Goal: Obtain resource: Obtain resource

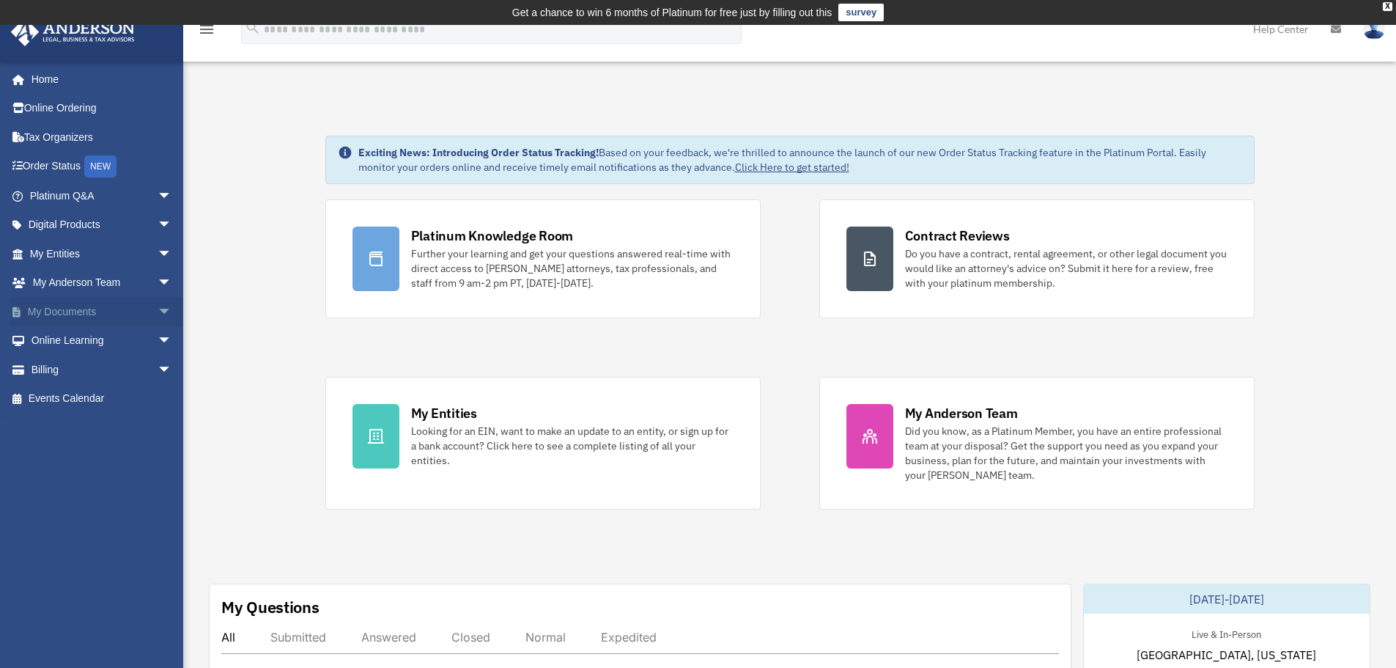
click at [174, 309] on span "arrow_drop_down" at bounding box center [172, 312] width 29 height 30
click at [97, 408] on link "Forms Library" at bounding box center [108, 398] width 174 height 29
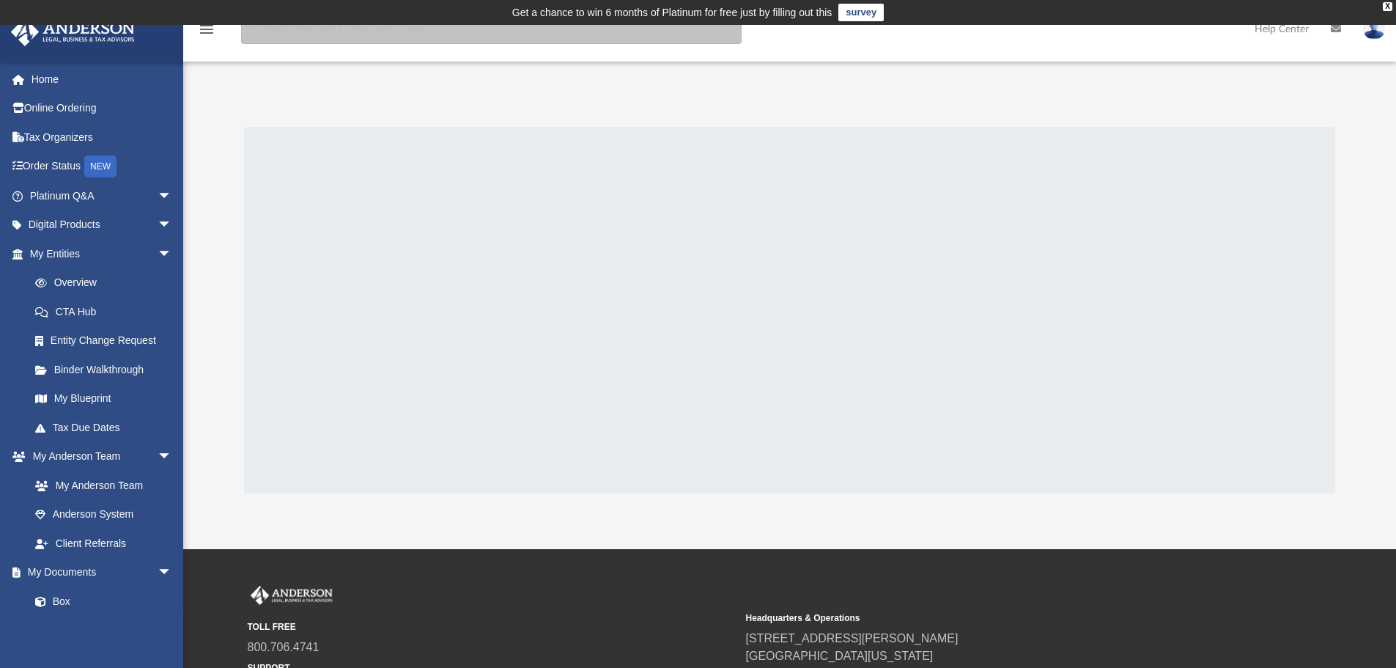
click at [409, 32] on input "search" at bounding box center [491, 29] width 500 height 29
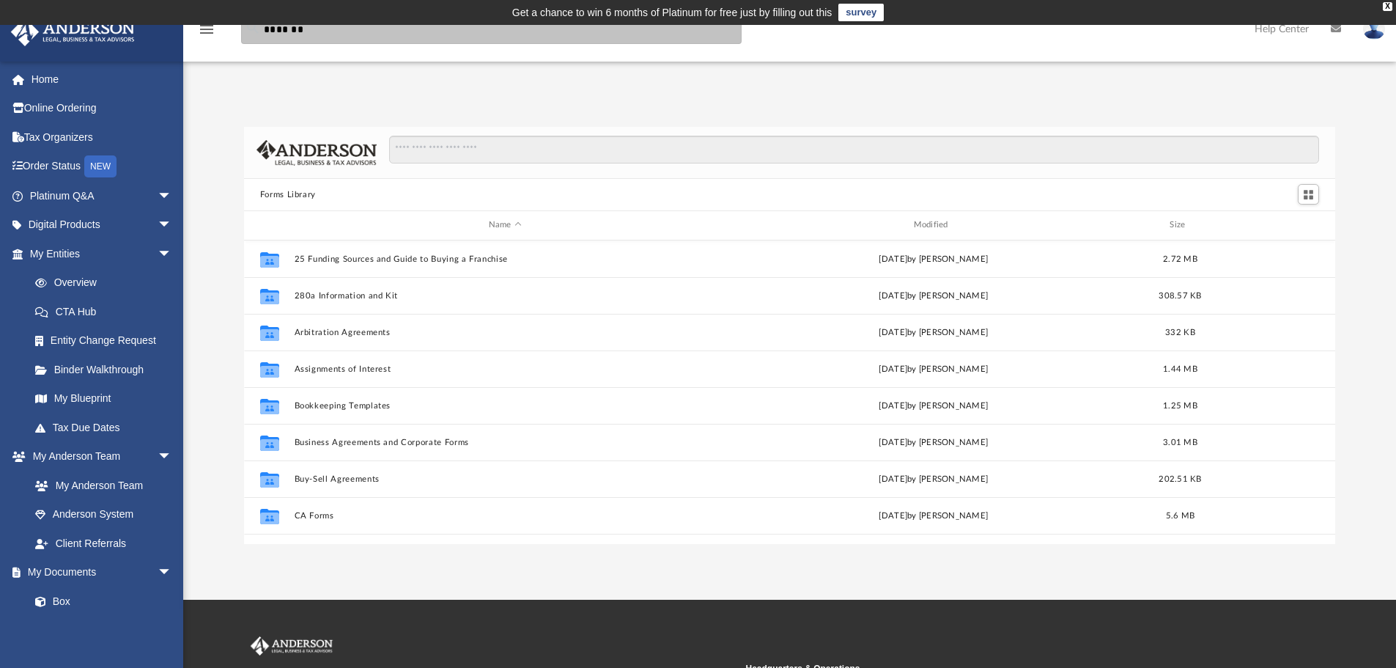
scroll to position [322, 1080]
type input "*"
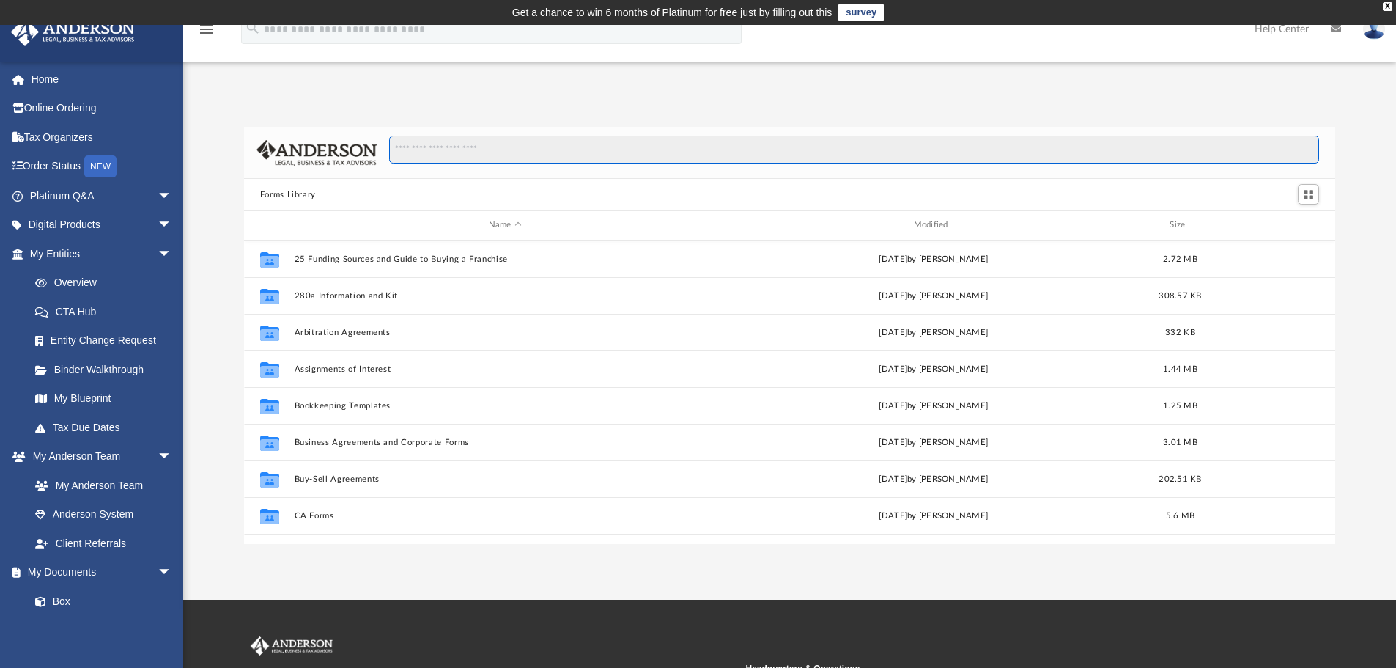
click at [506, 153] on input "Search files and folders" at bounding box center [854, 150] width 930 height 28
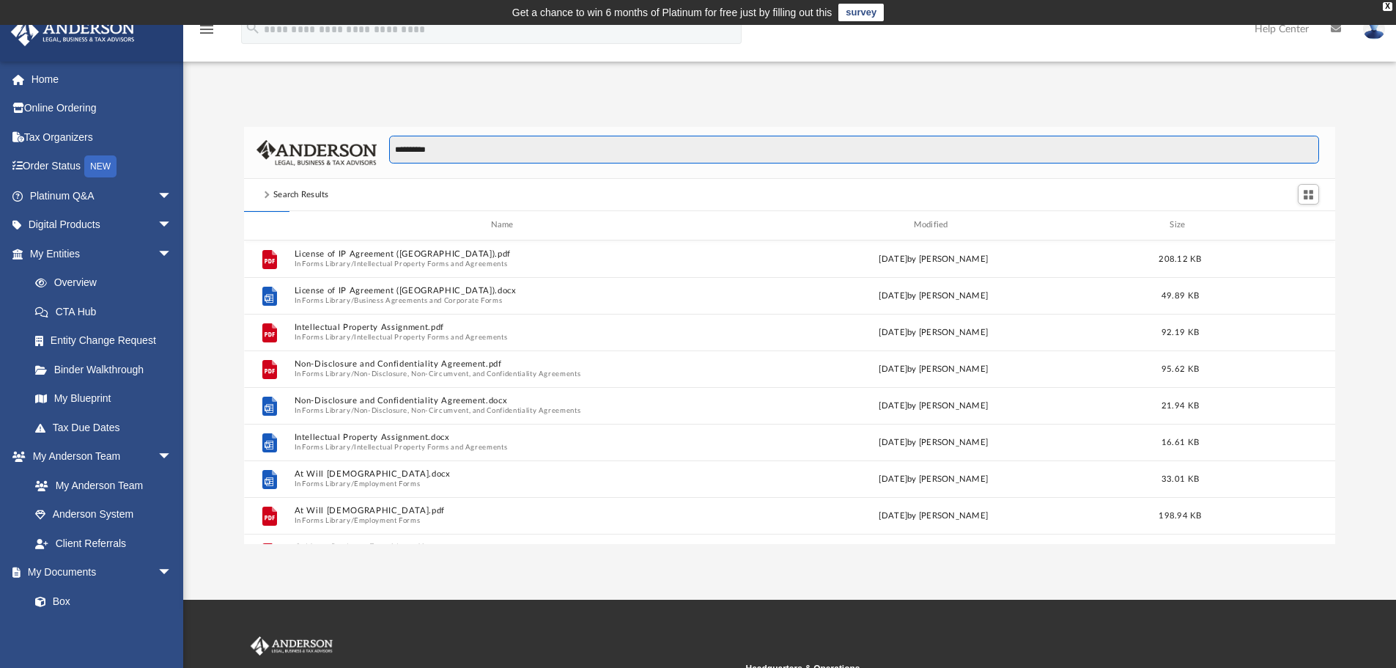
type input "**********"
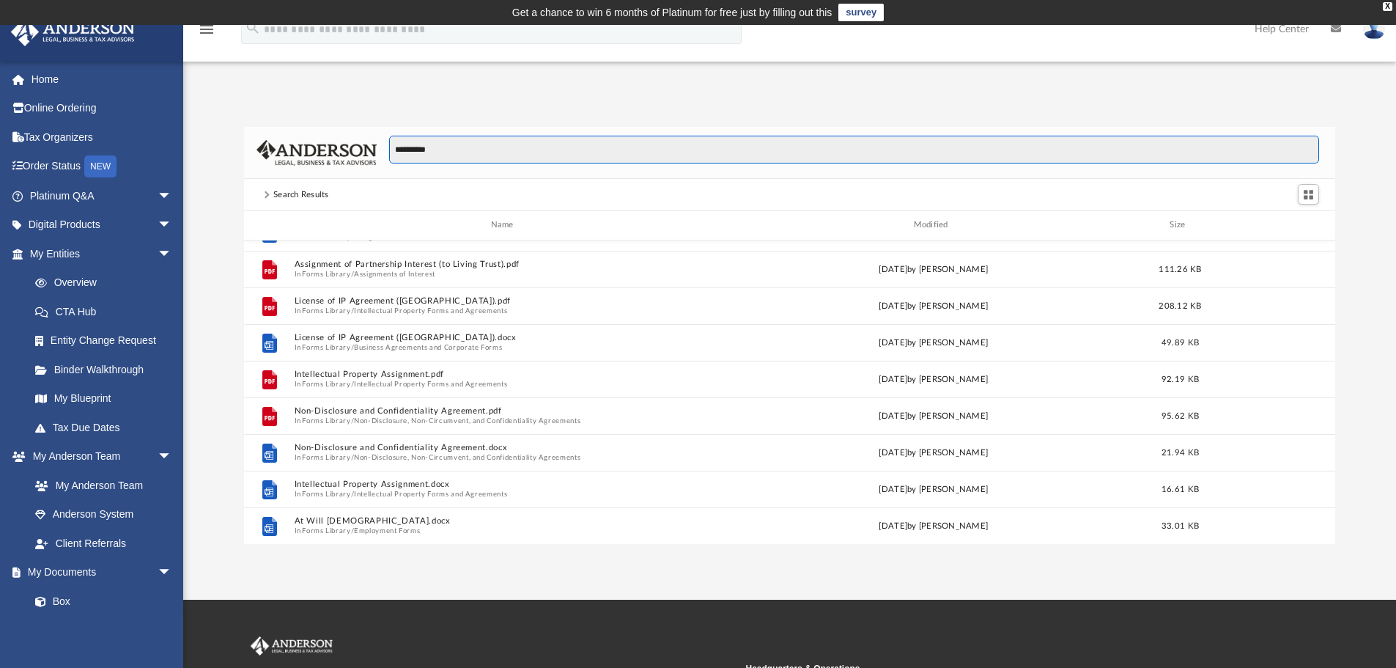
scroll to position [0, 0]
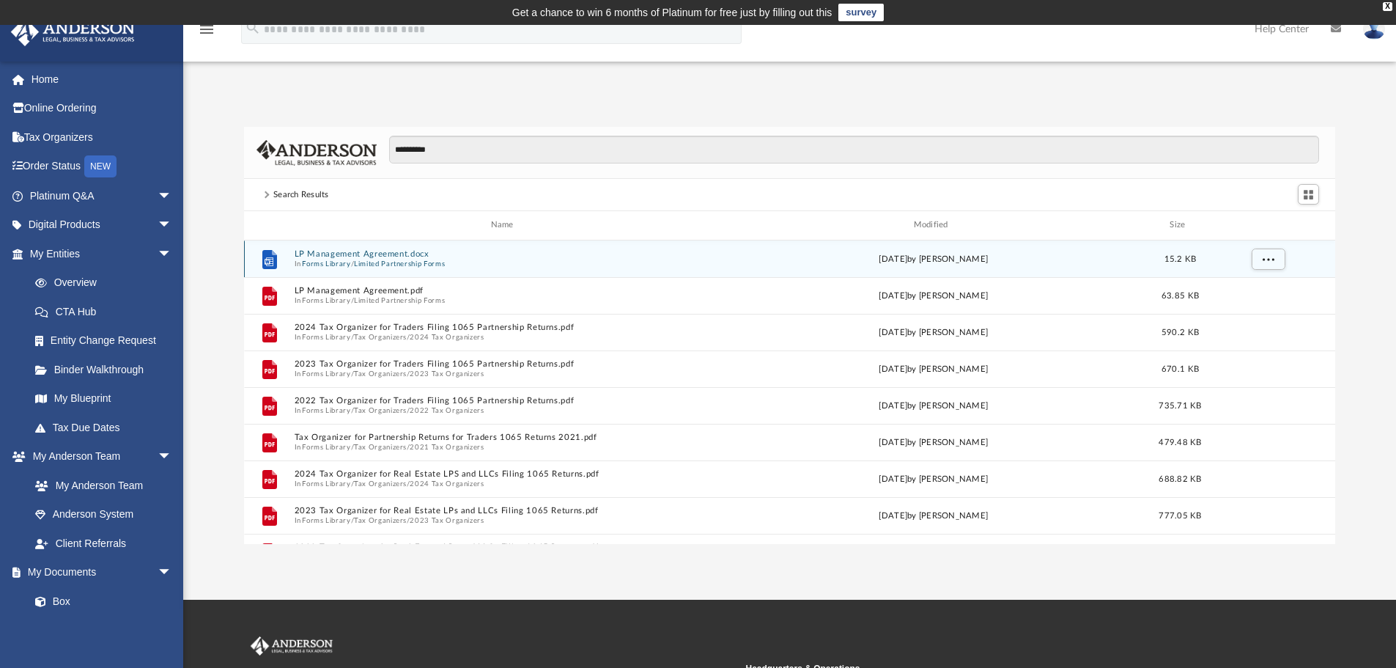
click at [377, 260] on button "Limited Partnership Forms" at bounding box center [399, 264] width 91 height 10
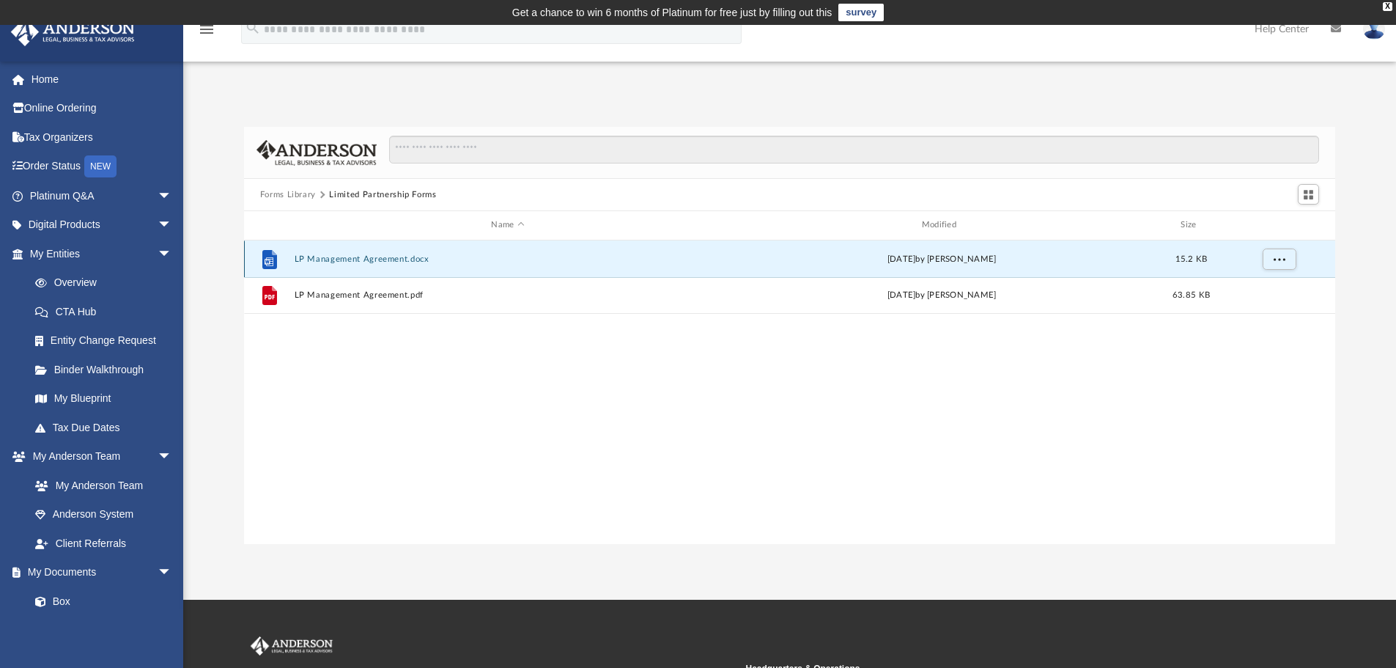
click at [380, 267] on div "File LP Management Agreement.docx [DATE] by [PERSON_NAME] 15.2 KB" at bounding box center [790, 258] width 1092 height 37
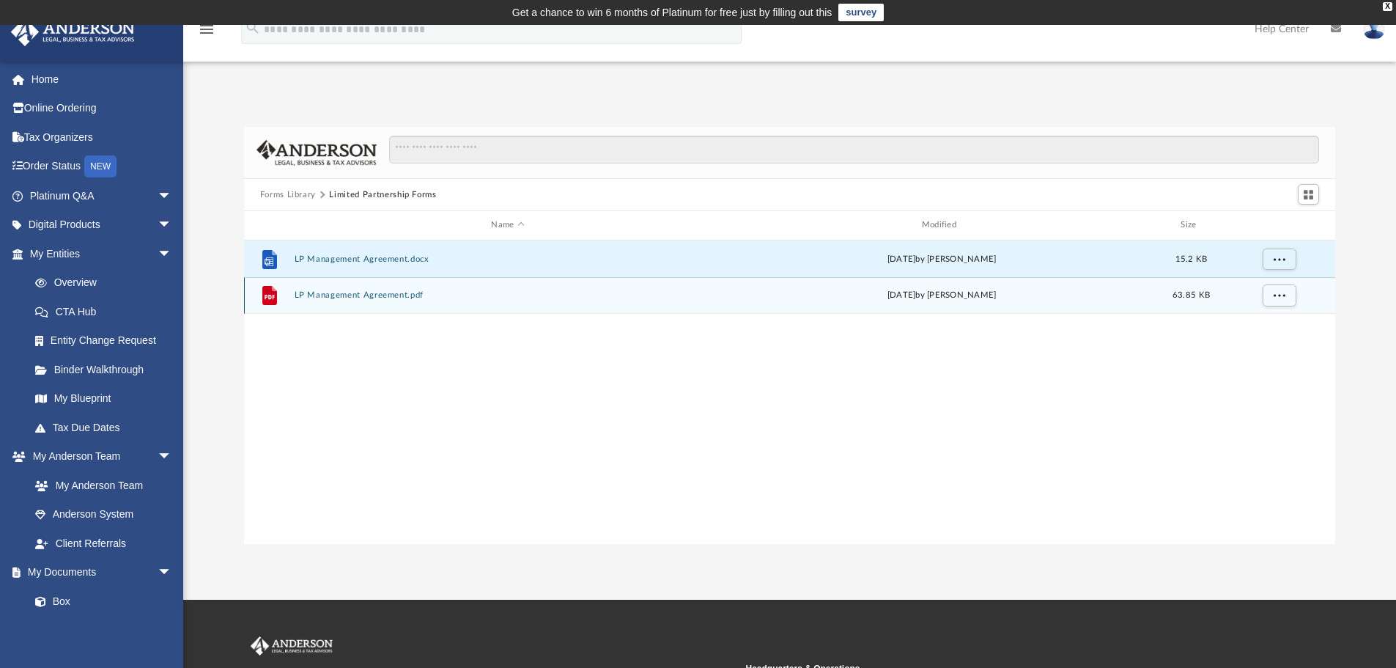
click at [492, 282] on div "File LP Management Agreement.pdf [DATE] by [PERSON_NAME] 63.85 KB" at bounding box center [790, 295] width 1092 height 37
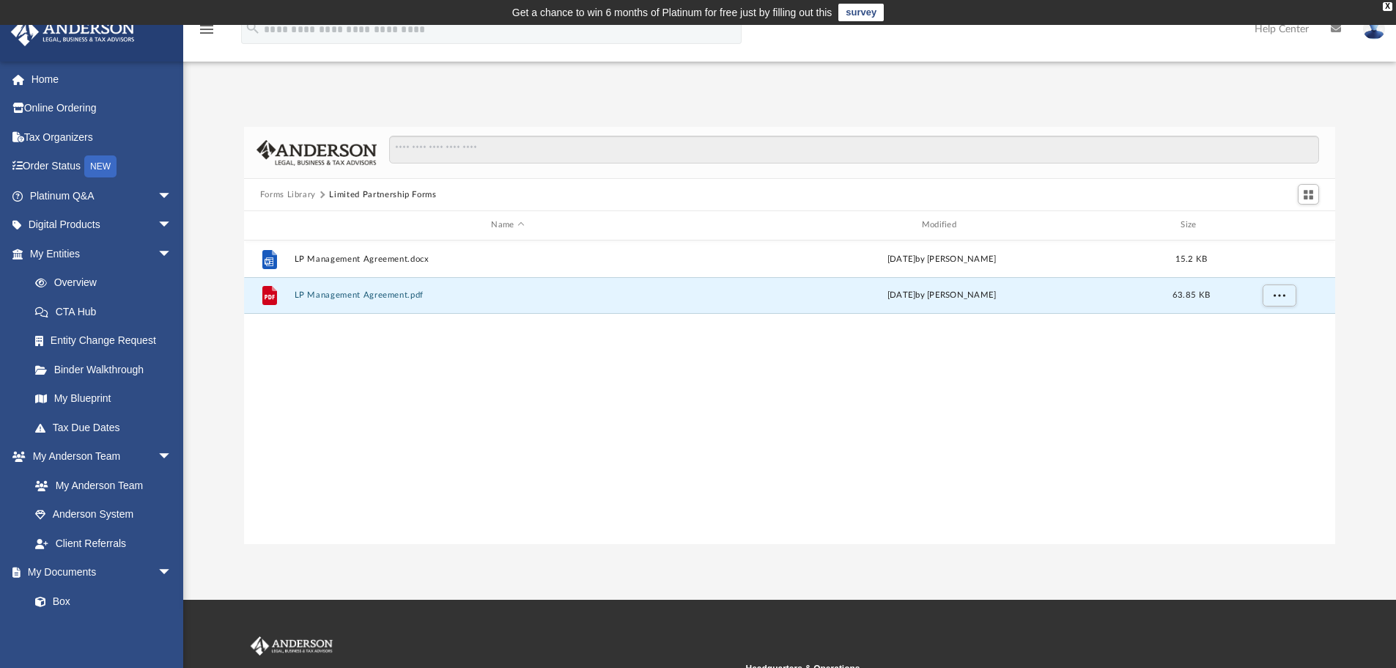
click at [287, 194] on button "Forms Library" at bounding box center [288, 194] width 56 height 13
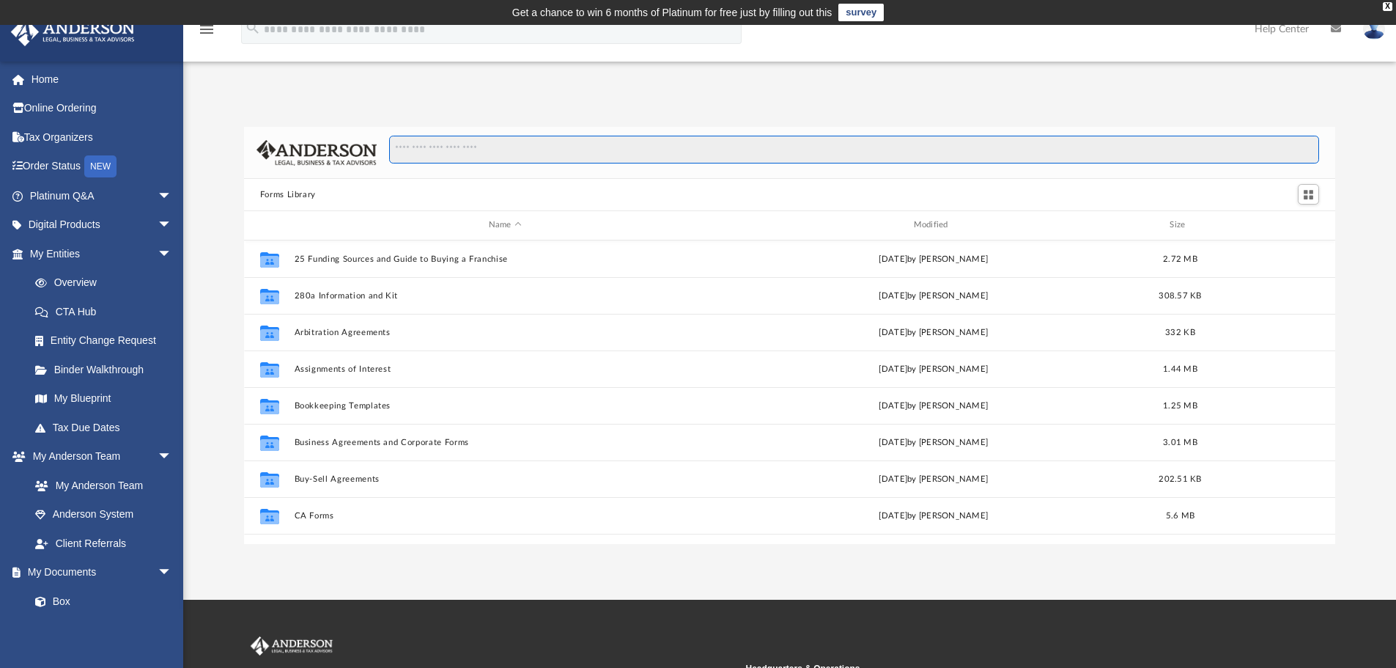
click at [475, 151] on input "Search files and folders" at bounding box center [854, 150] width 930 height 28
click at [508, 147] on input "Search files and folders" at bounding box center [854, 150] width 930 height 28
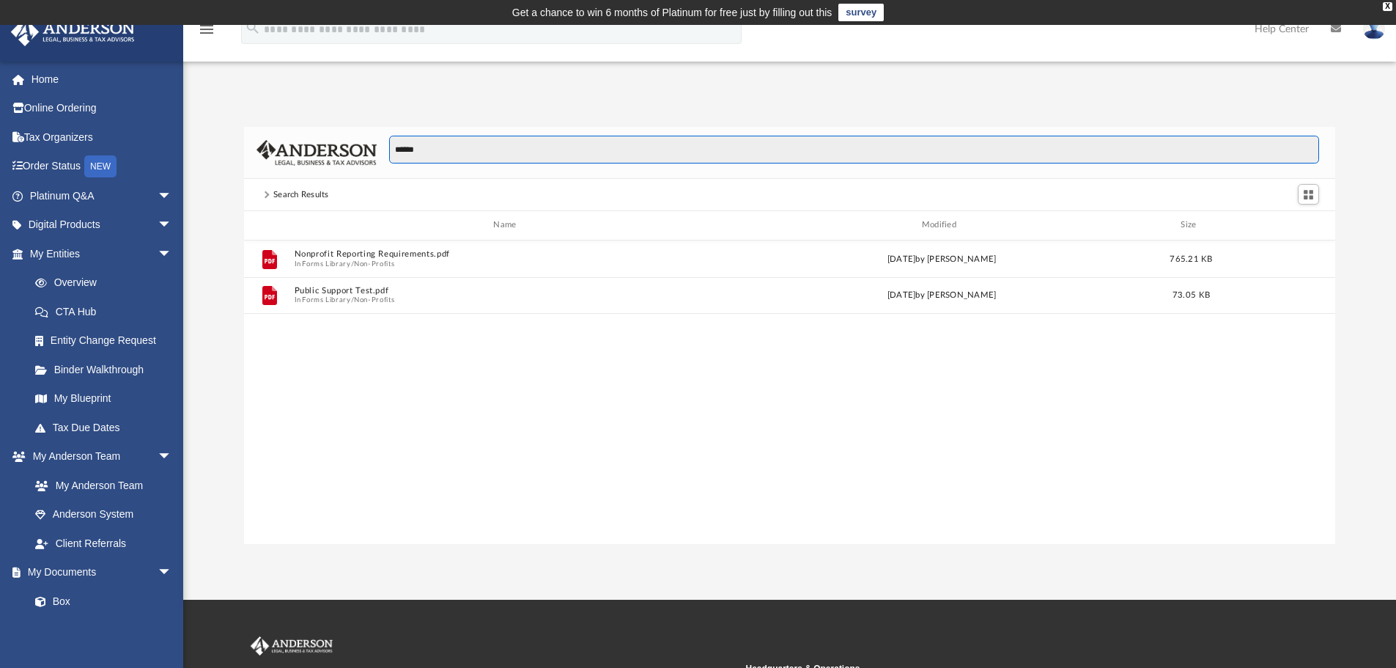
click at [496, 144] on input "******" at bounding box center [854, 150] width 930 height 28
type input "**********"
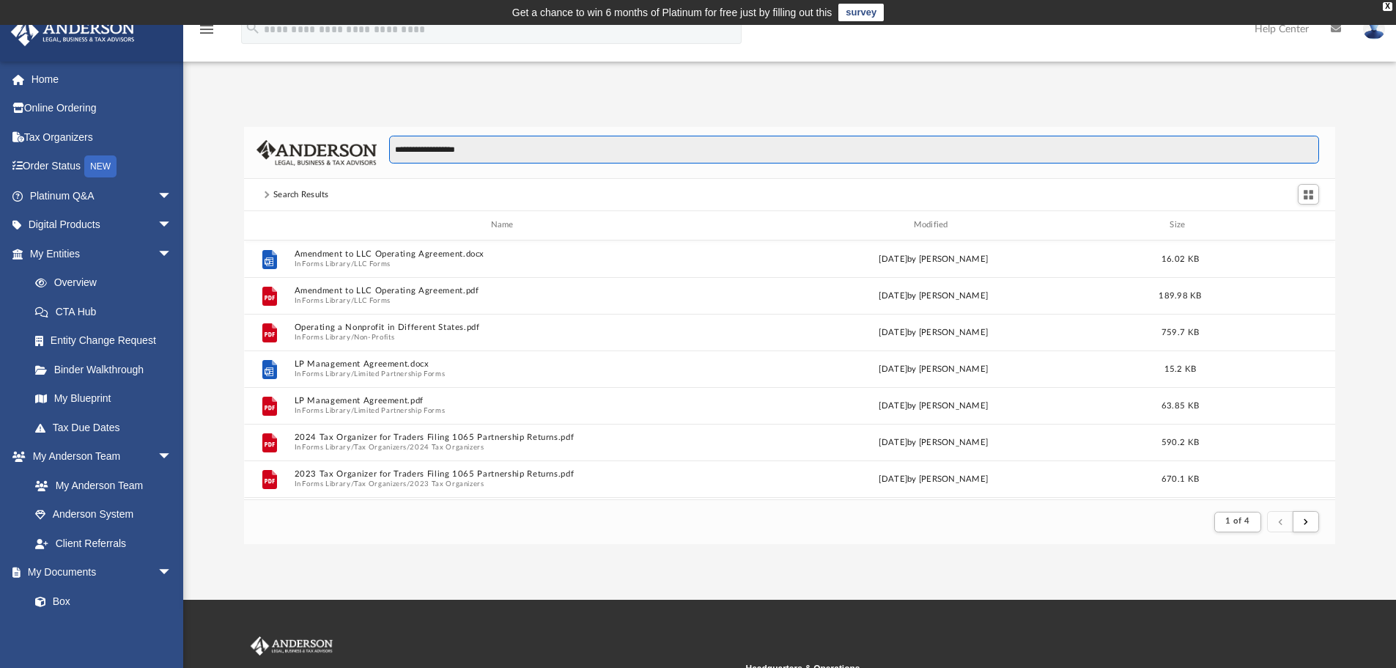
scroll to position [277, 1080]
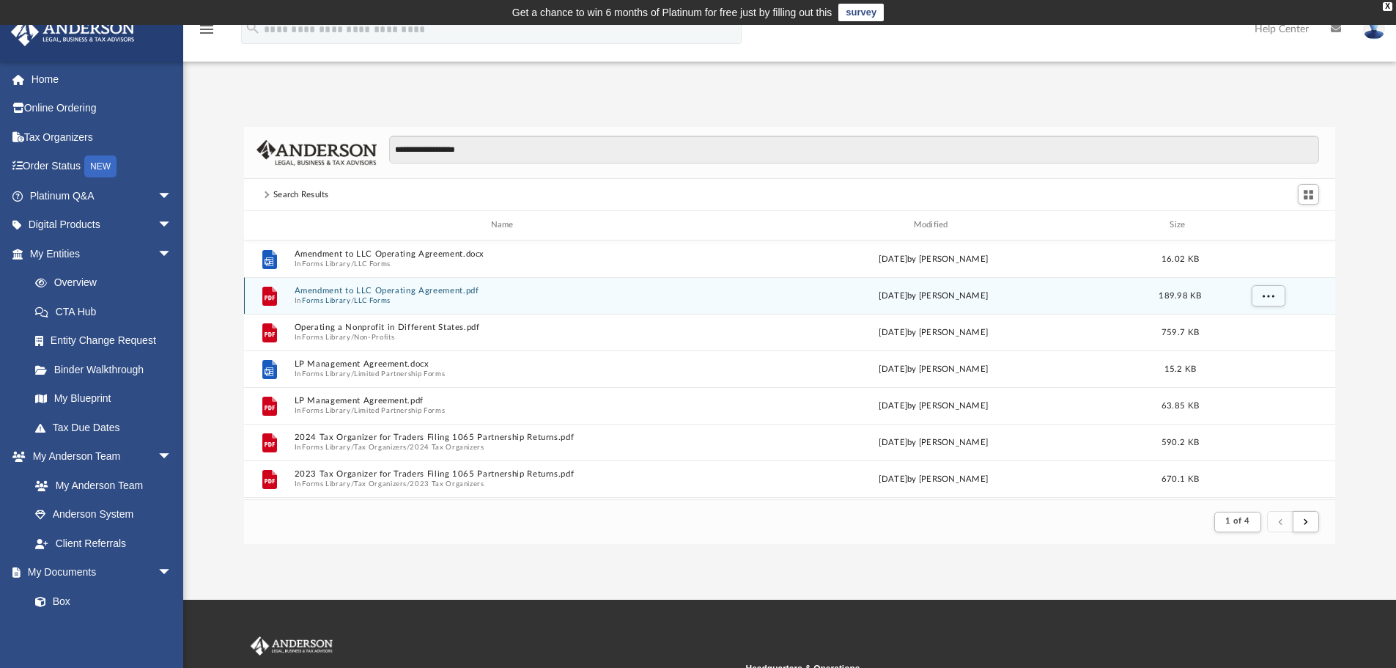
click at [432, 289] on button "Amendment to LLC Operating Agreement.pdf" at bounding box center [505, 291] width 422 height 10
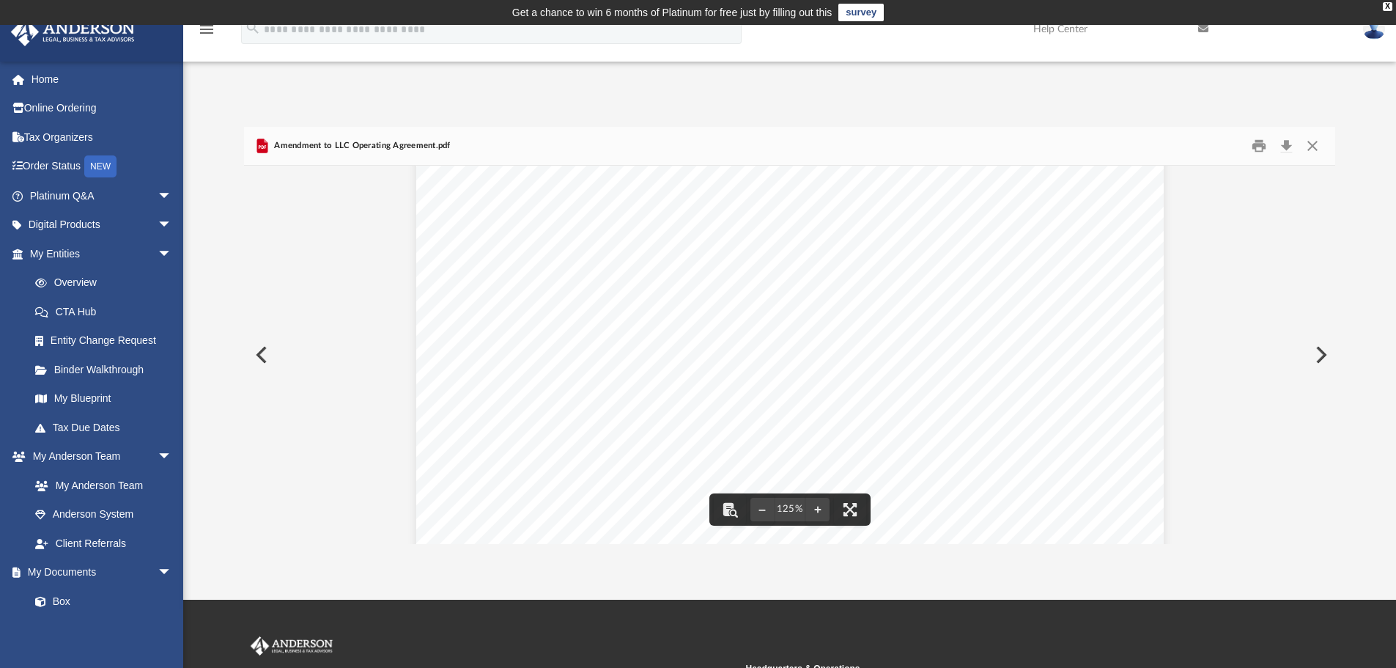
scroll to position [611, 0]
click at [1317, 141] on button "Close" at bounding box center [1312, 146] width 26 height 23
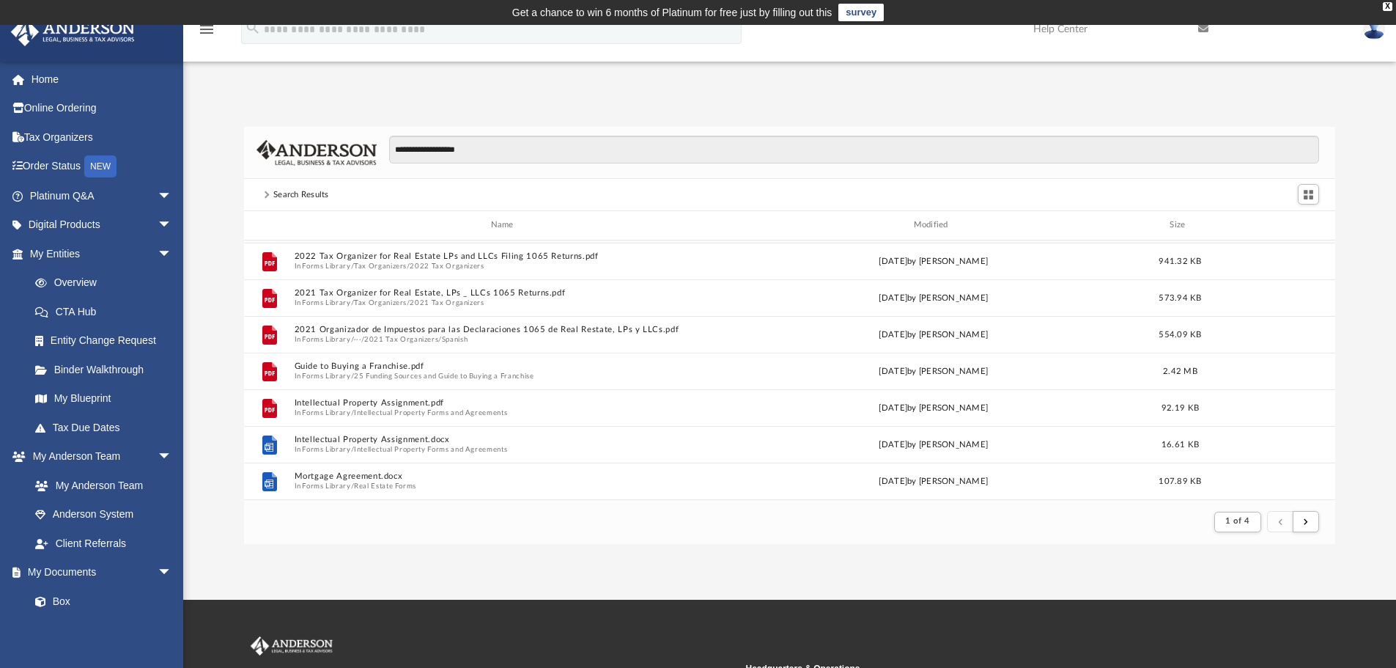
scroll to position [0, 0]
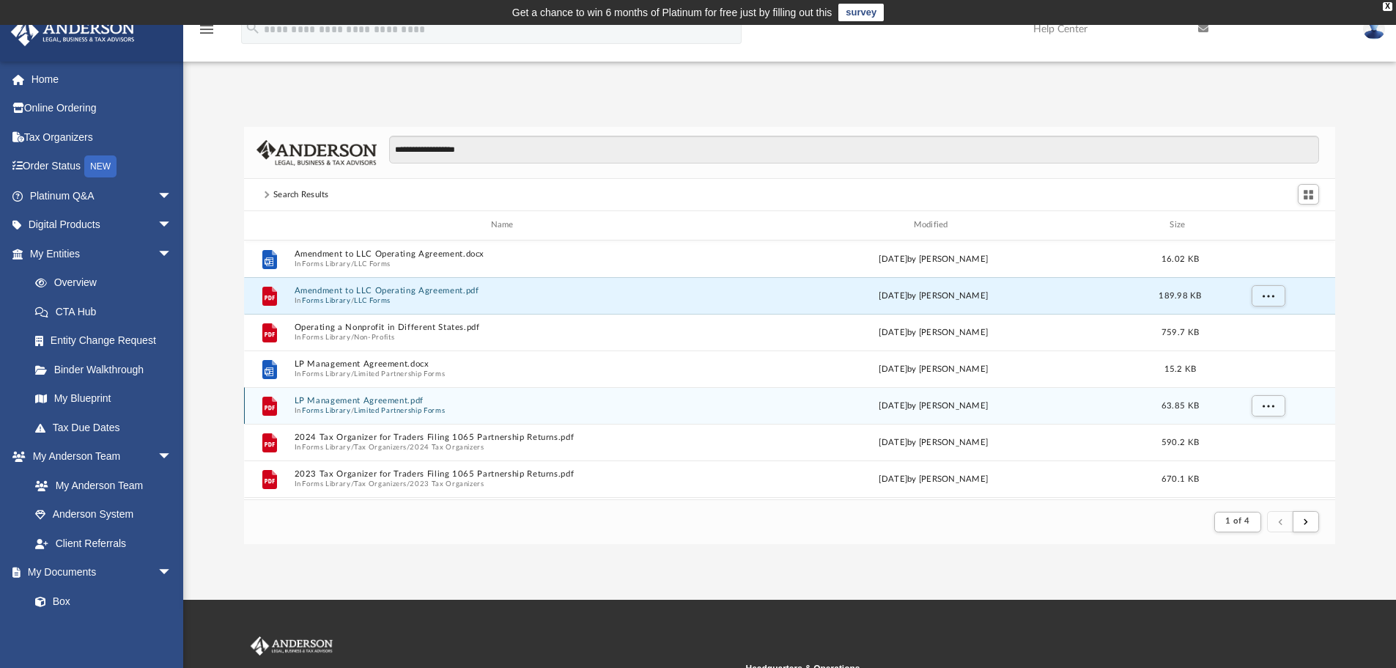
click at [390, 409] on button "Limited Partnership Forms" at bounding box center [399, 410] width 91 height 10
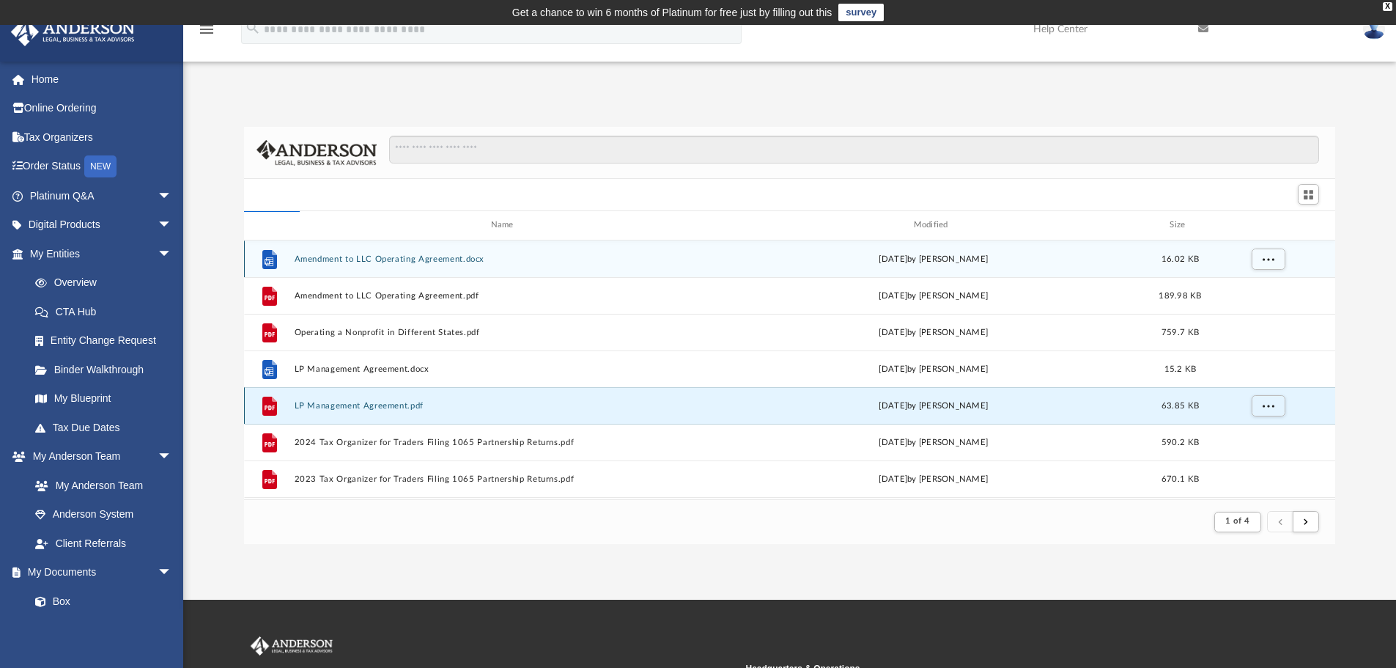
scroll to position [322, 1080]
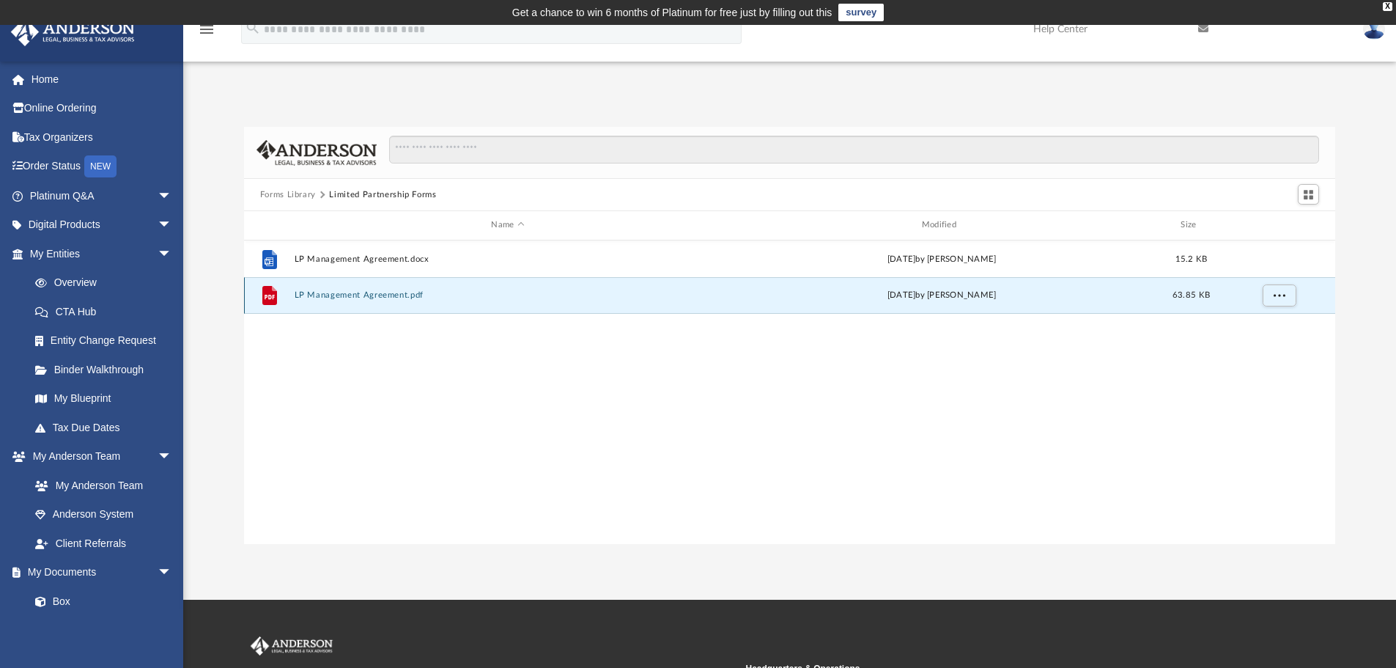
click at [374, 293] on button "LP Management Agreement.pdf" at bounding box center [507, 295] width 427 height 10
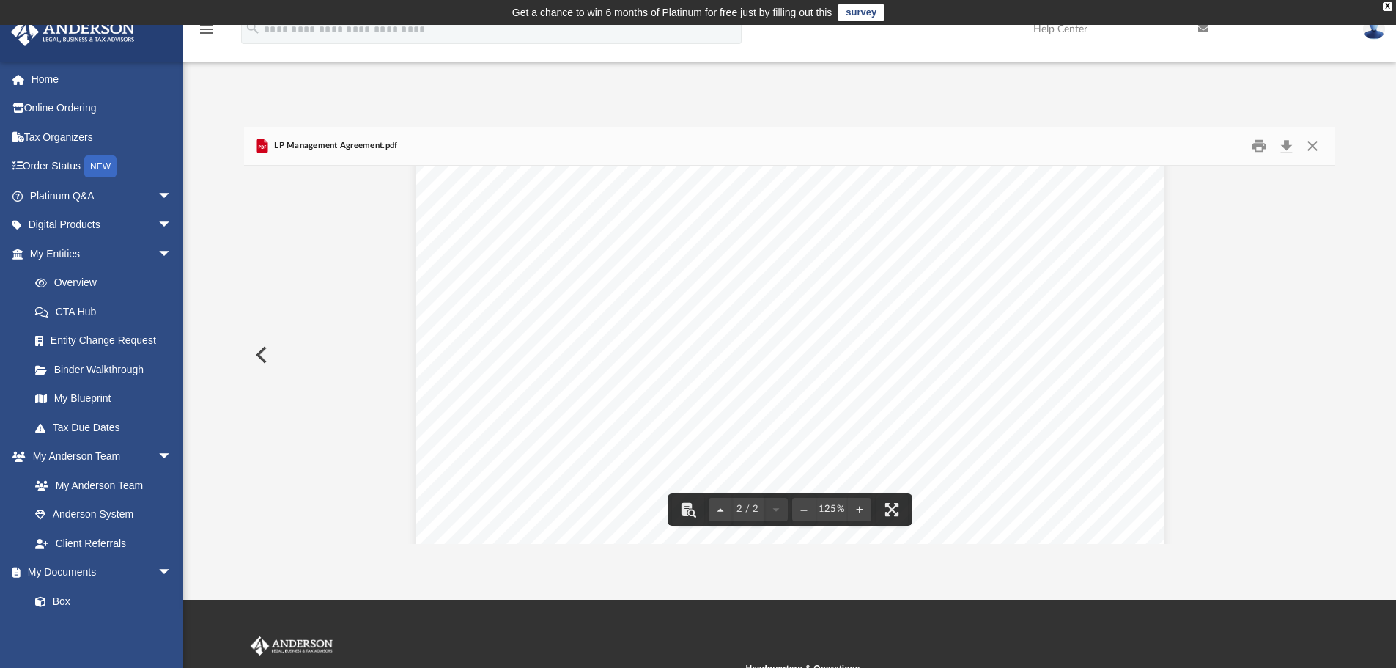
scroll to position [1600, 0]
click at [1307, 141] on button "Close" at bounding box center [1312, 146] width 26 height 23
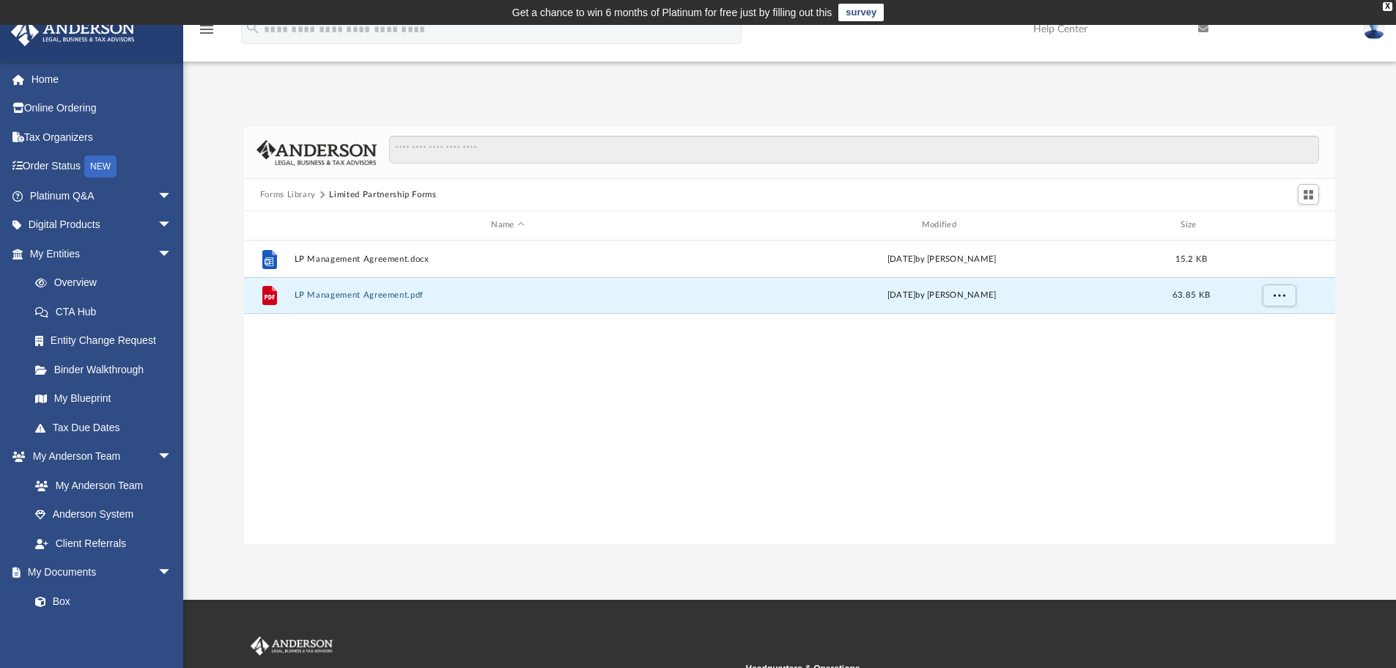
click at [270, 193] on button "Forms Library" at bounding box center [288, 194] width 56 height 13
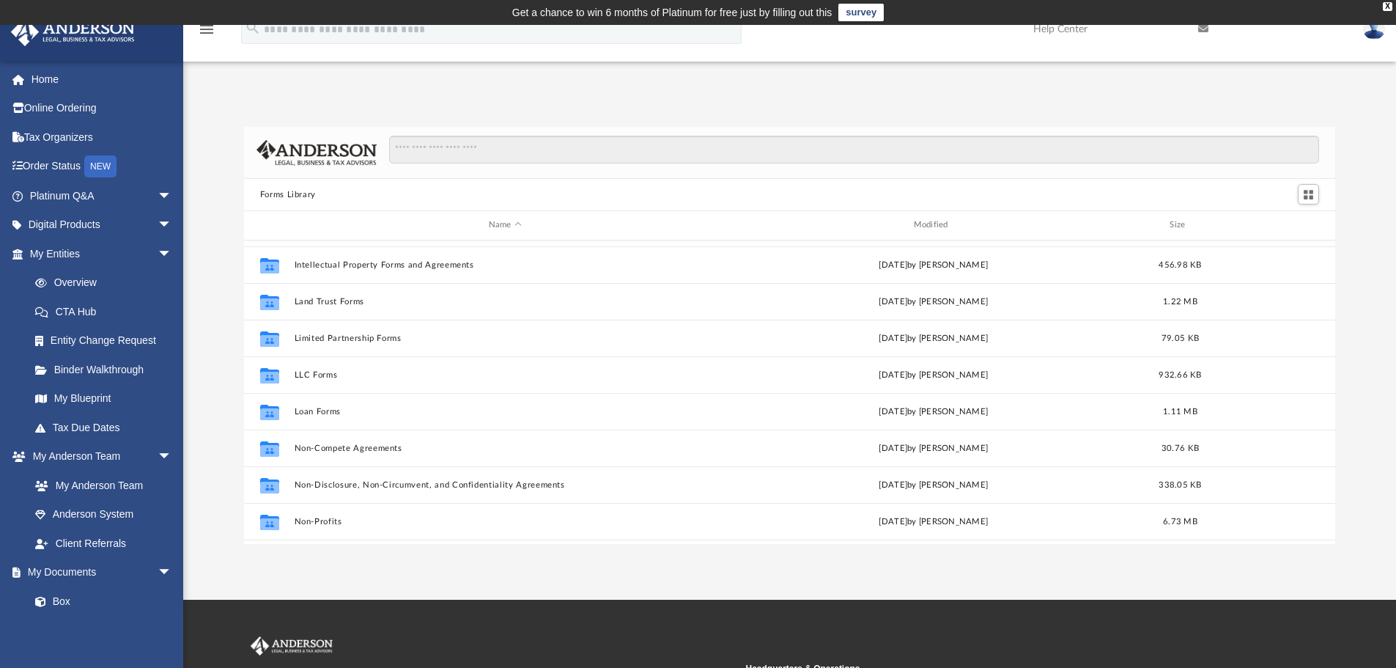
scroll to position [586, 0]
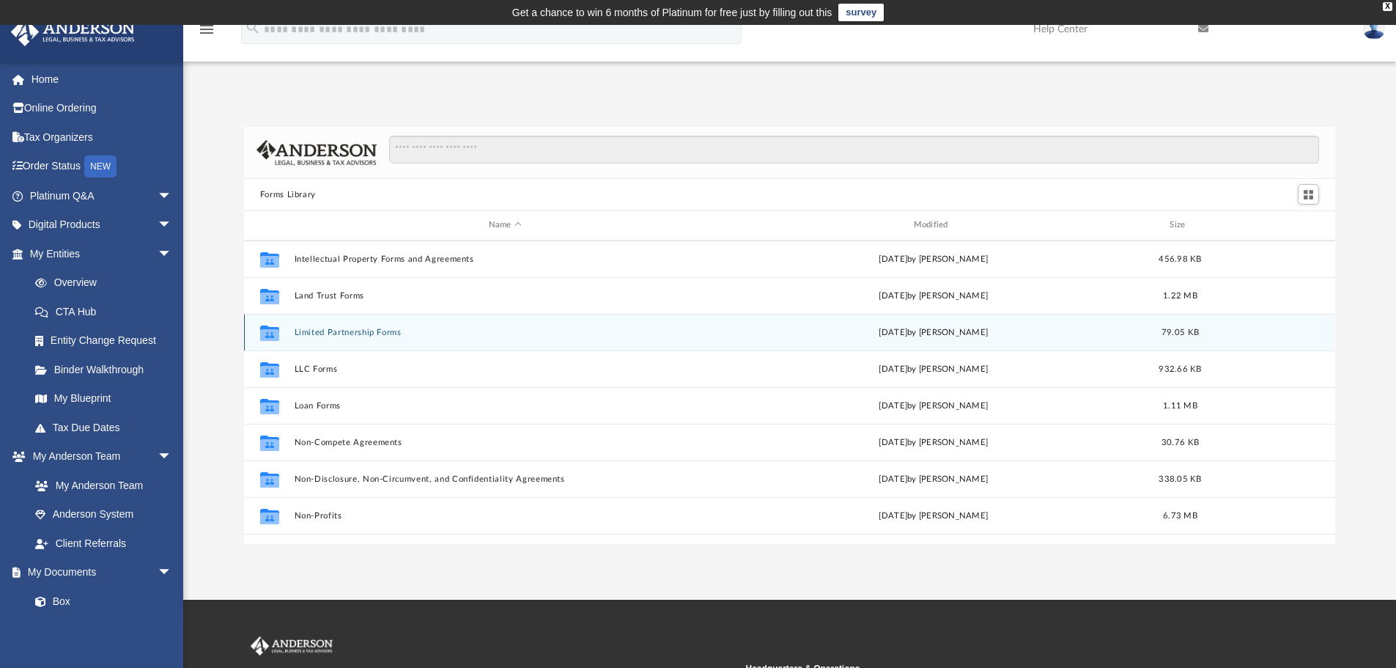
click at [339, 340] on div "Collaborated Folder Limited Partnership Forms [DATE] by [PERSON_NAME] 79.05 KB" at bounding box center [790, 332] width 1092 height 37
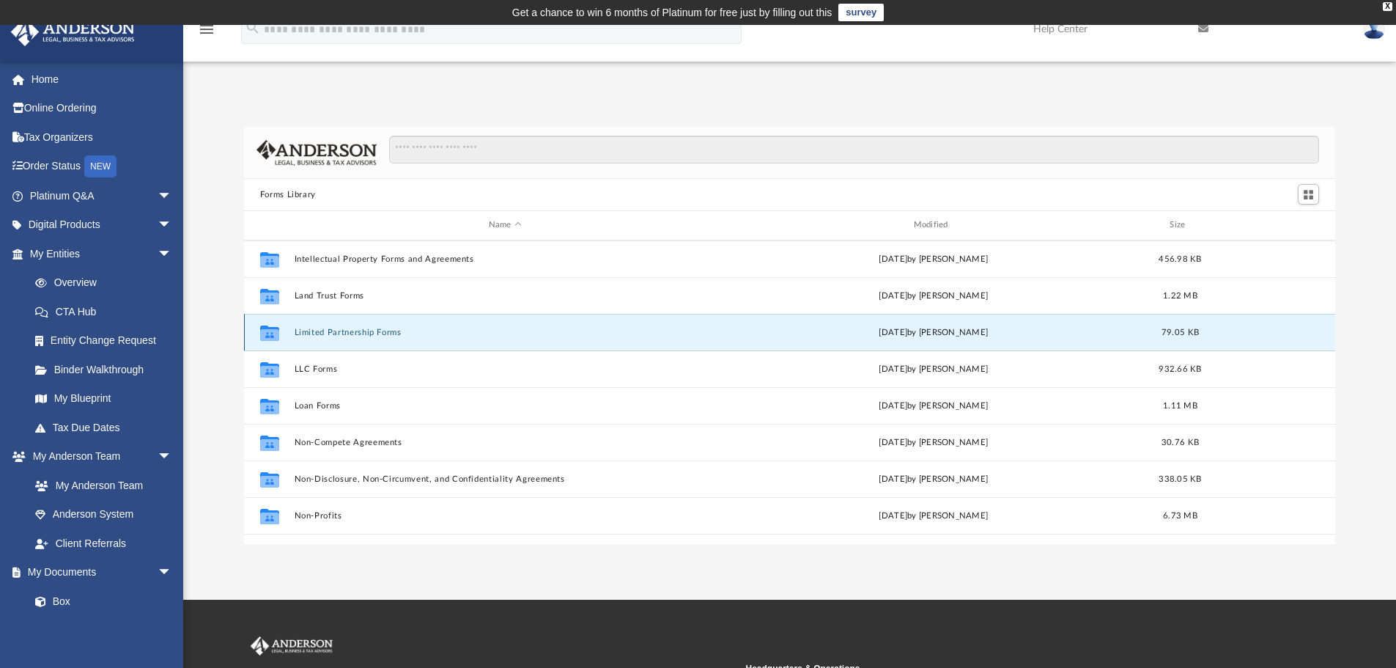
click at [344, 335] on button "Limited Partnership Forms" at bounding box center [505, 333] width 422 height 10
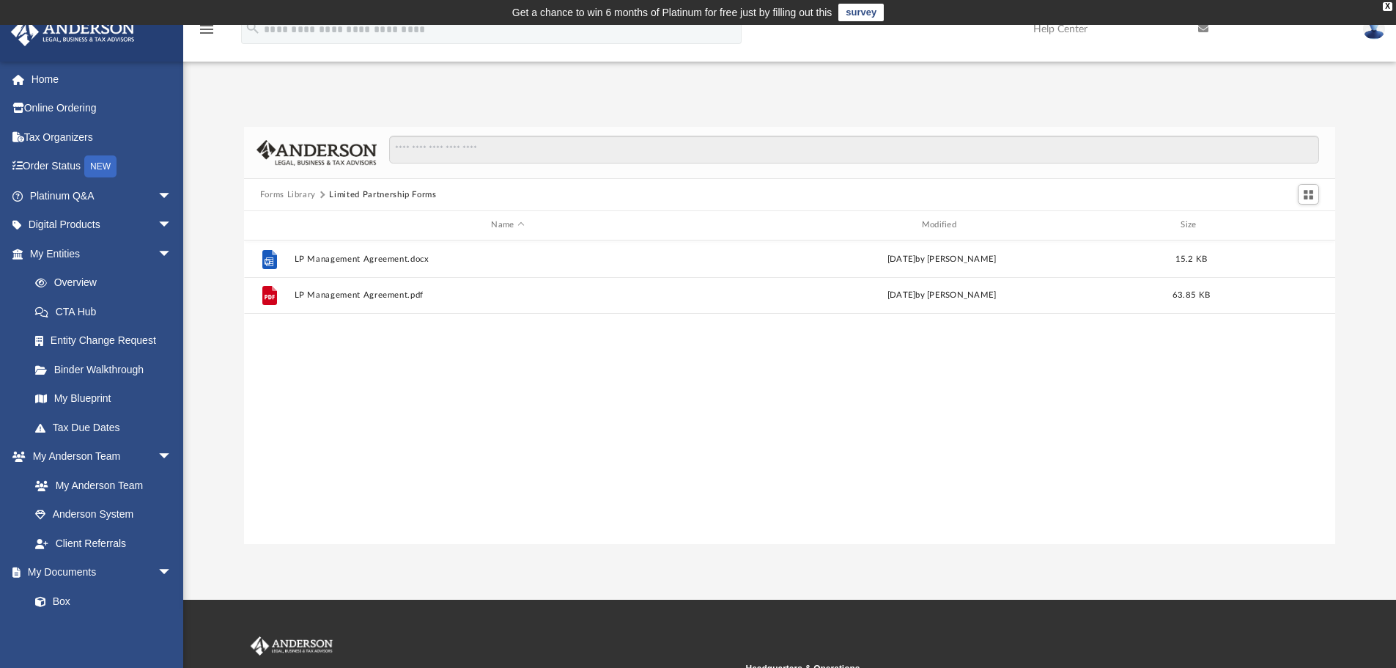
scroll to position [0, 0]
click at [292, 199] on button "Forms Library" at bounding box center [288, 194] width 56 height 13
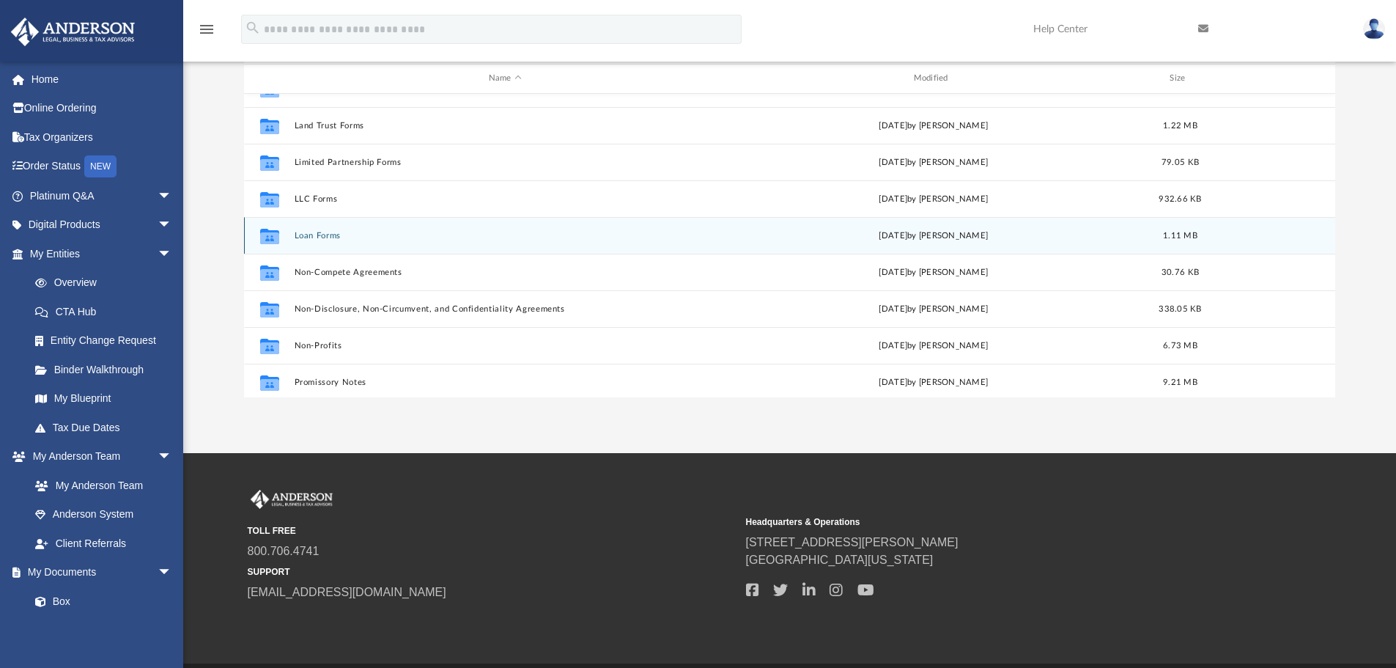
scroll to position [576, 0]
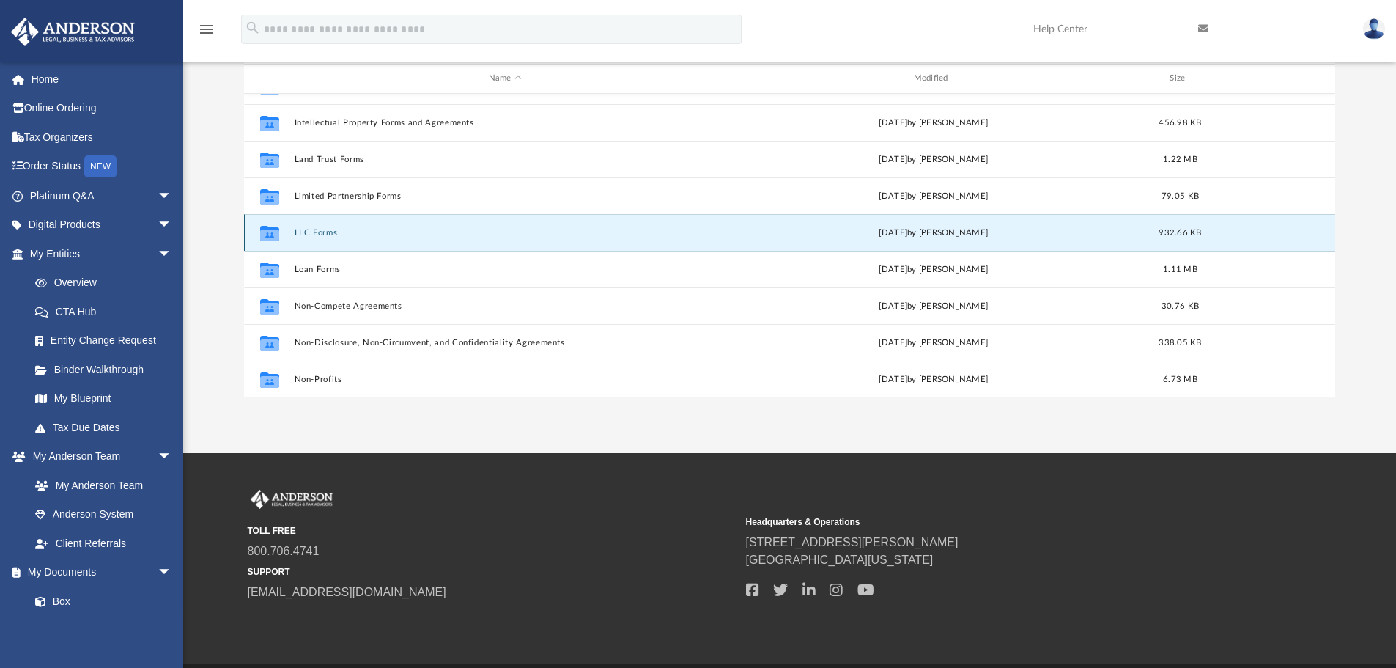
click at [318, 230] on button "LLC Forms" at bounding box center [505, 233] width 422 height 10
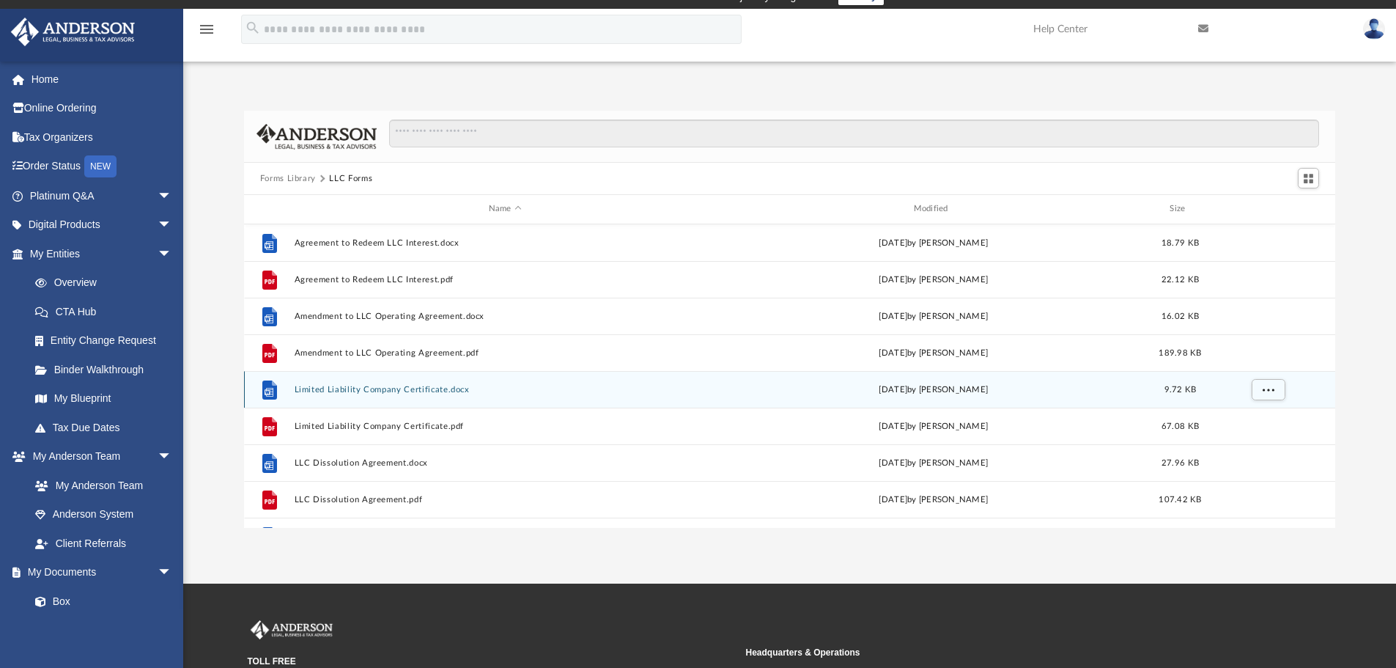
scroll to position [0, 0]
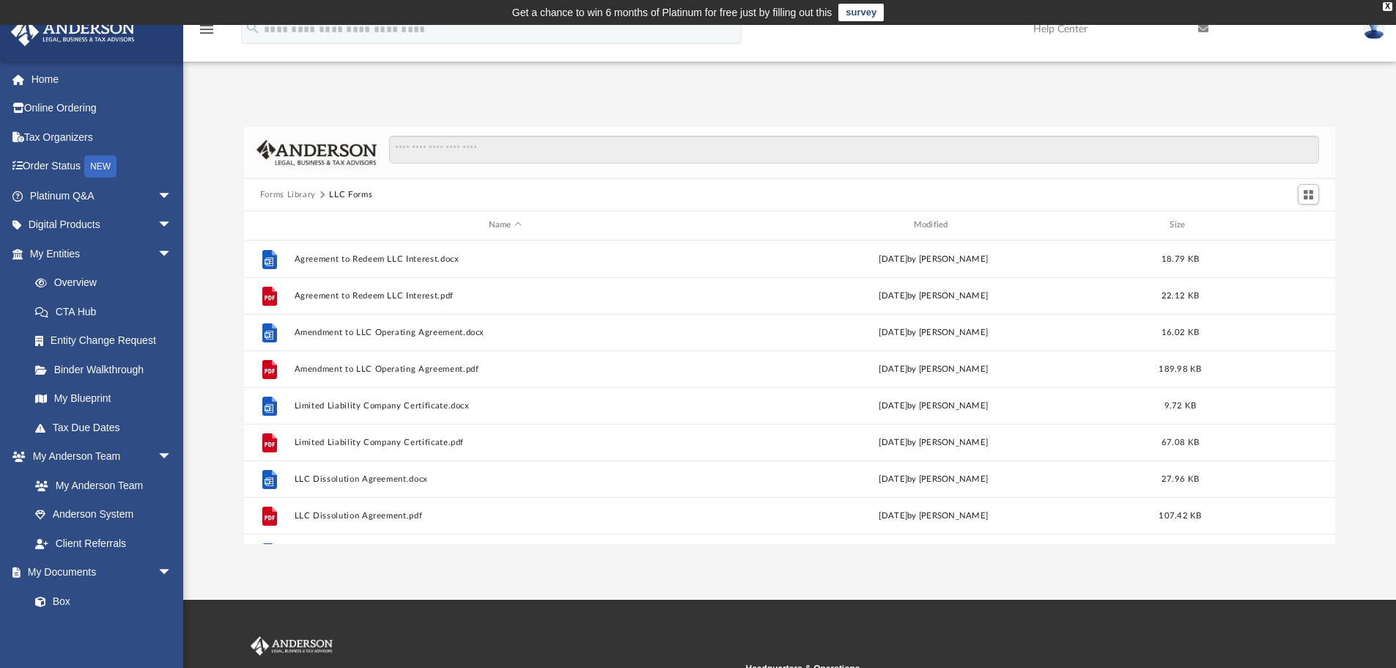
click at [297, 196] on button "Forms Library" at bounding box center [288, 194] width 56 height 13
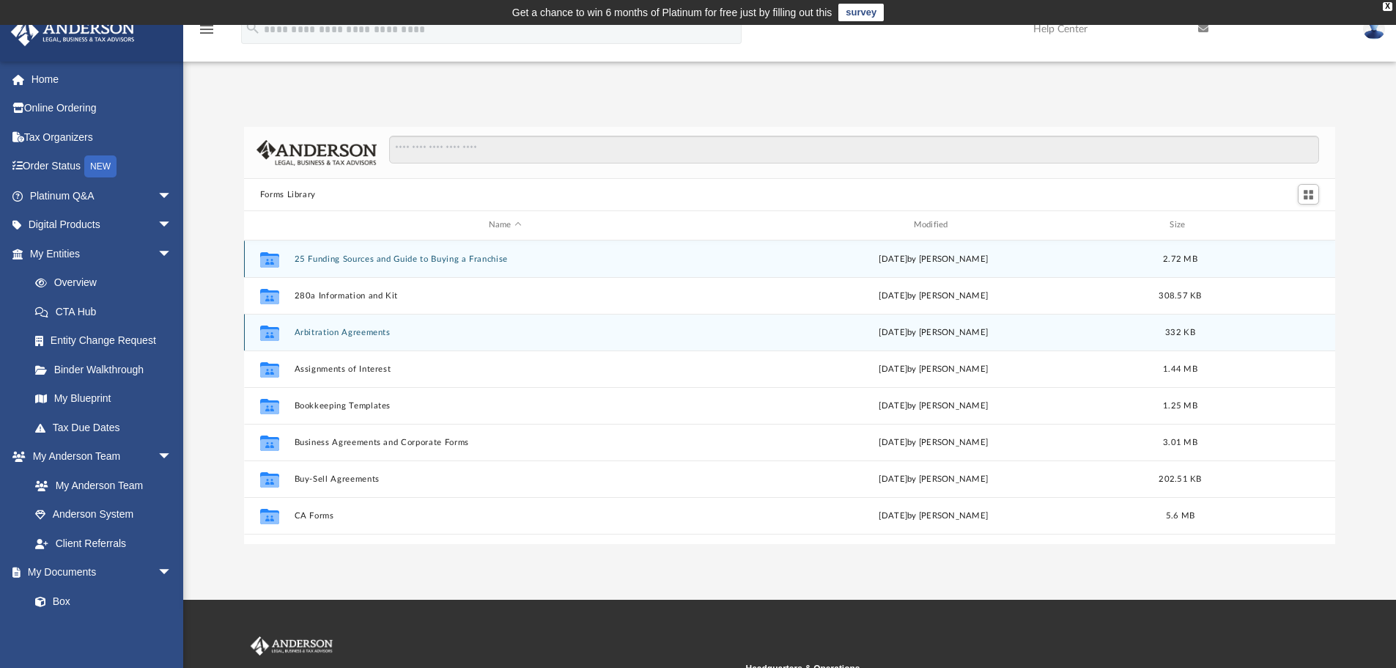
scroll to position [73, 0]
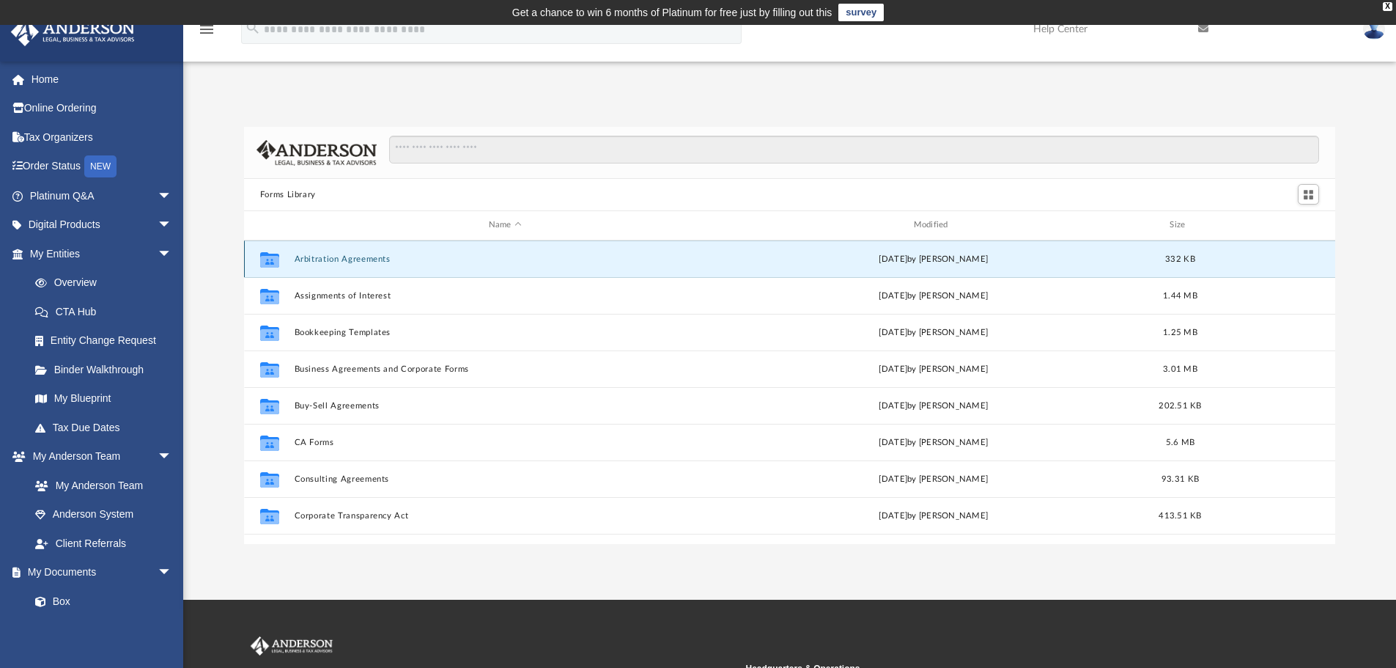
click at [366, 258] on button "Arbitration Agreements" at bounding box center [505, 259] width 422 height 10
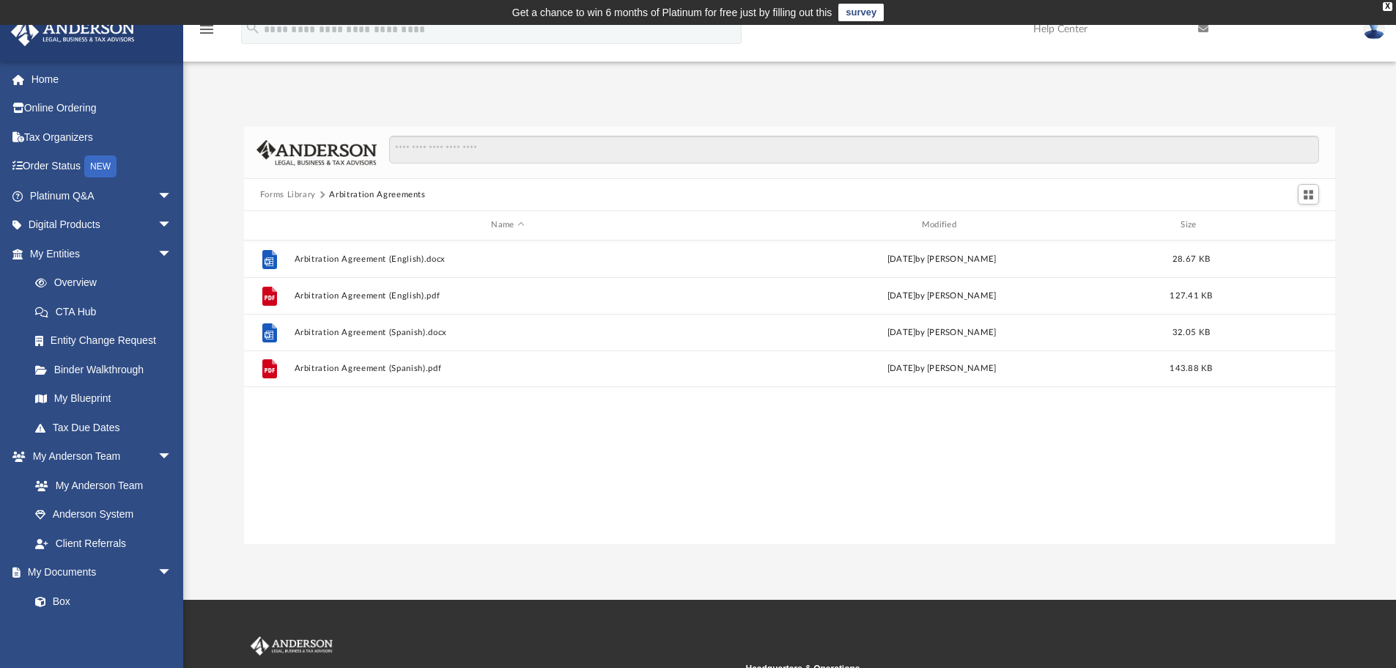
click at [287, 195] on button "Forms Library" at bounding box center [288, 194] width 56 height 13
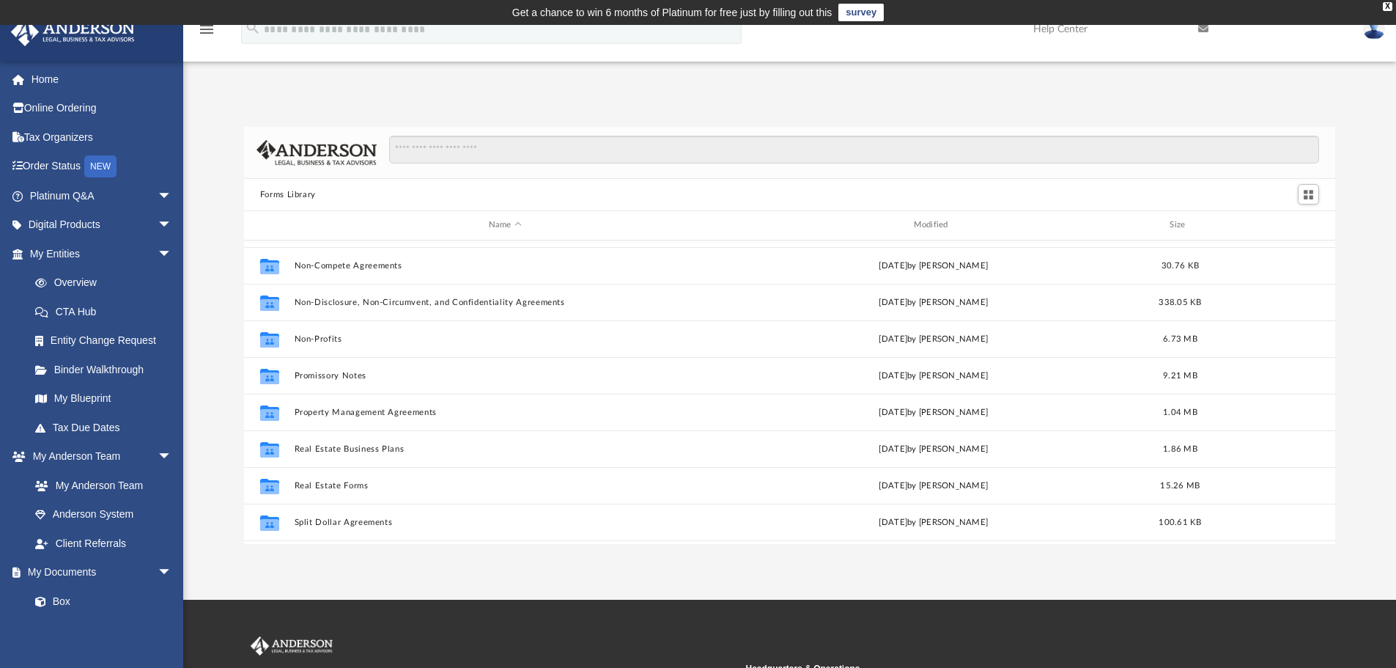
scroll to position [796, 0]
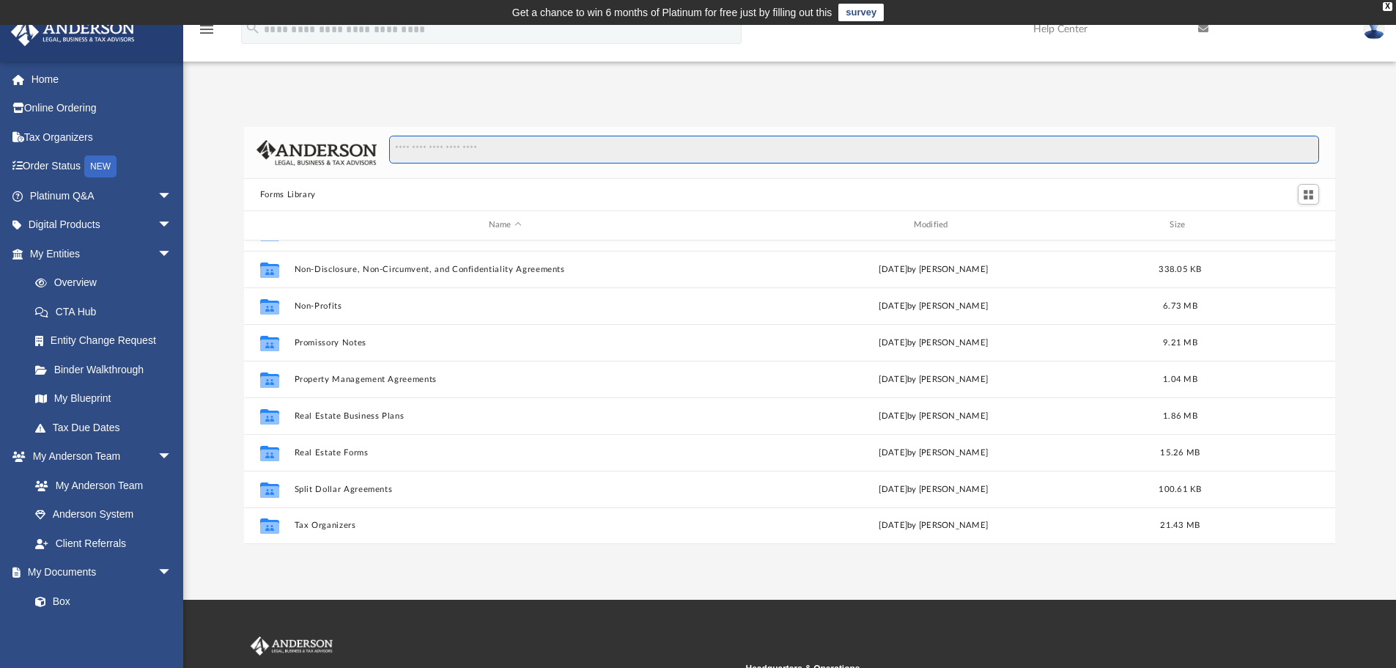
click at [447, 141] on input "Search files and folders" at bounding box center [854, 150] width 930 height 28
type input "*"
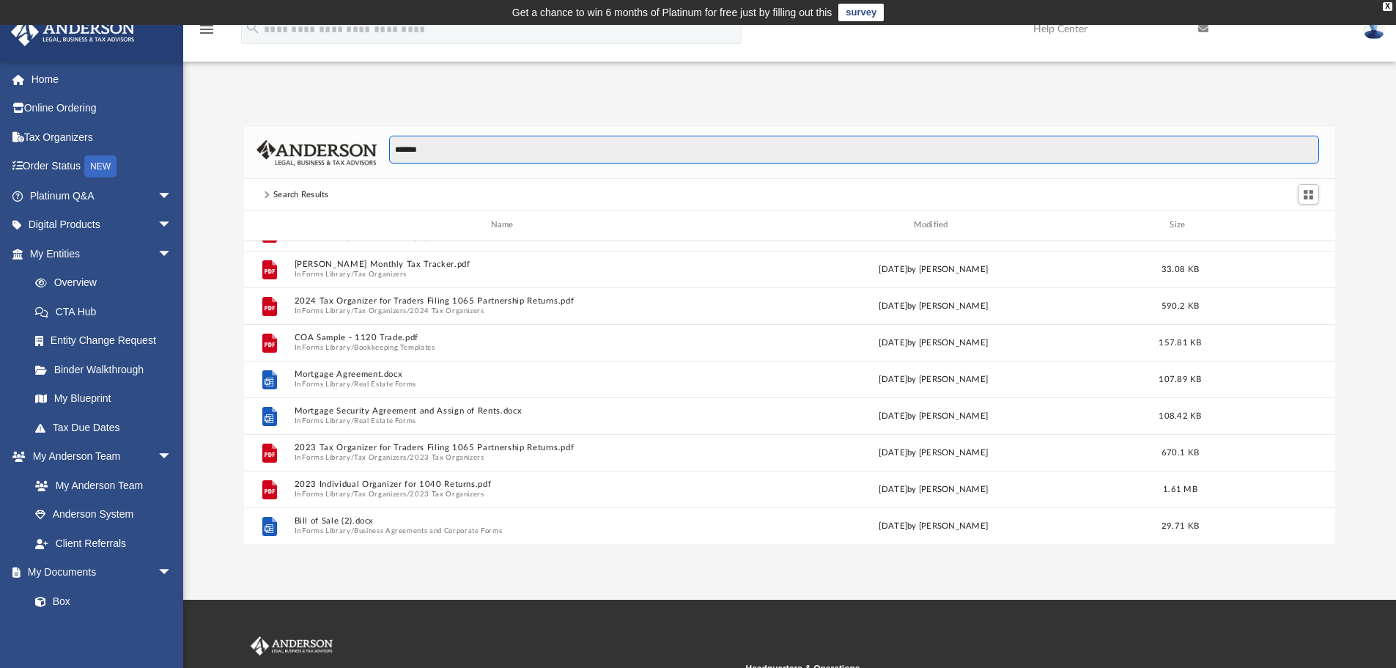
scroll to position [0, 0]
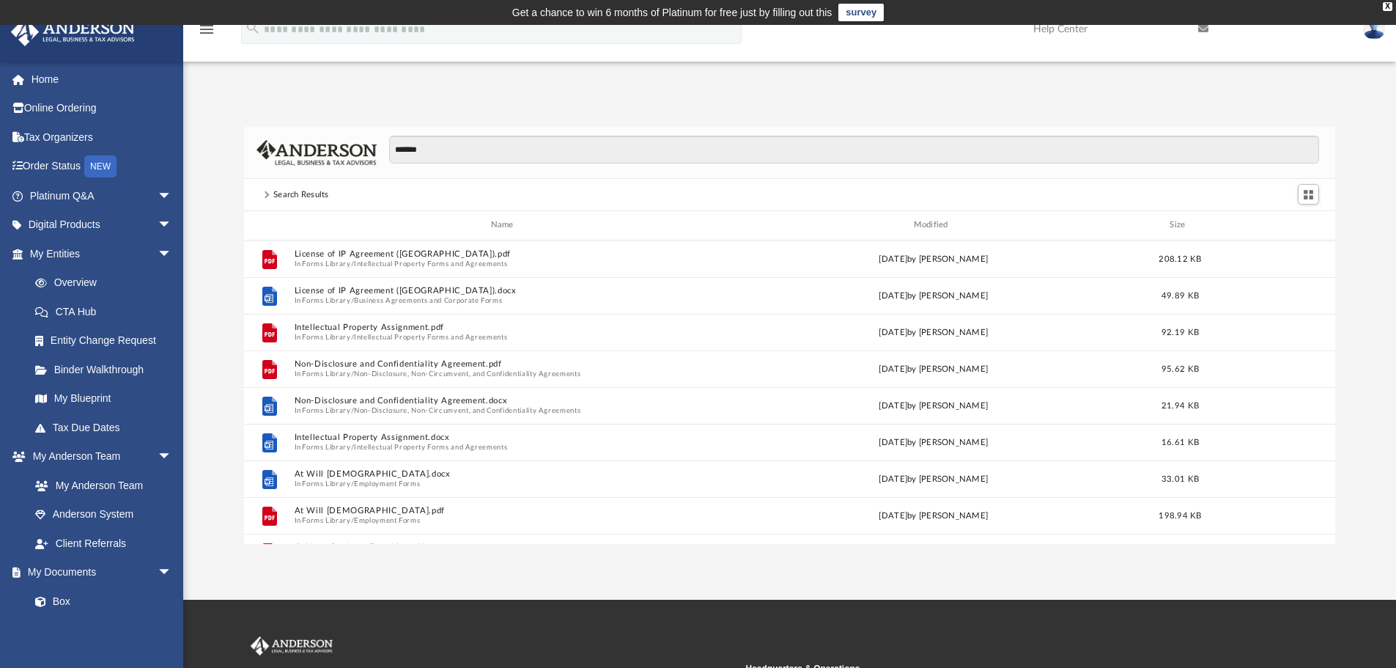
click at [258, 193] on div "Search Results" at bounding box center [790, 195] width 1092 height 32
click at [269, 193] on span at bounding box center [266, 194] width 13 height 6
click at [266, 193] on span at bounding box center [265, 194] width 7 height 7
click at [304, 199] on div "Search Results" at bounding box center [301, 194] width 56 height 13
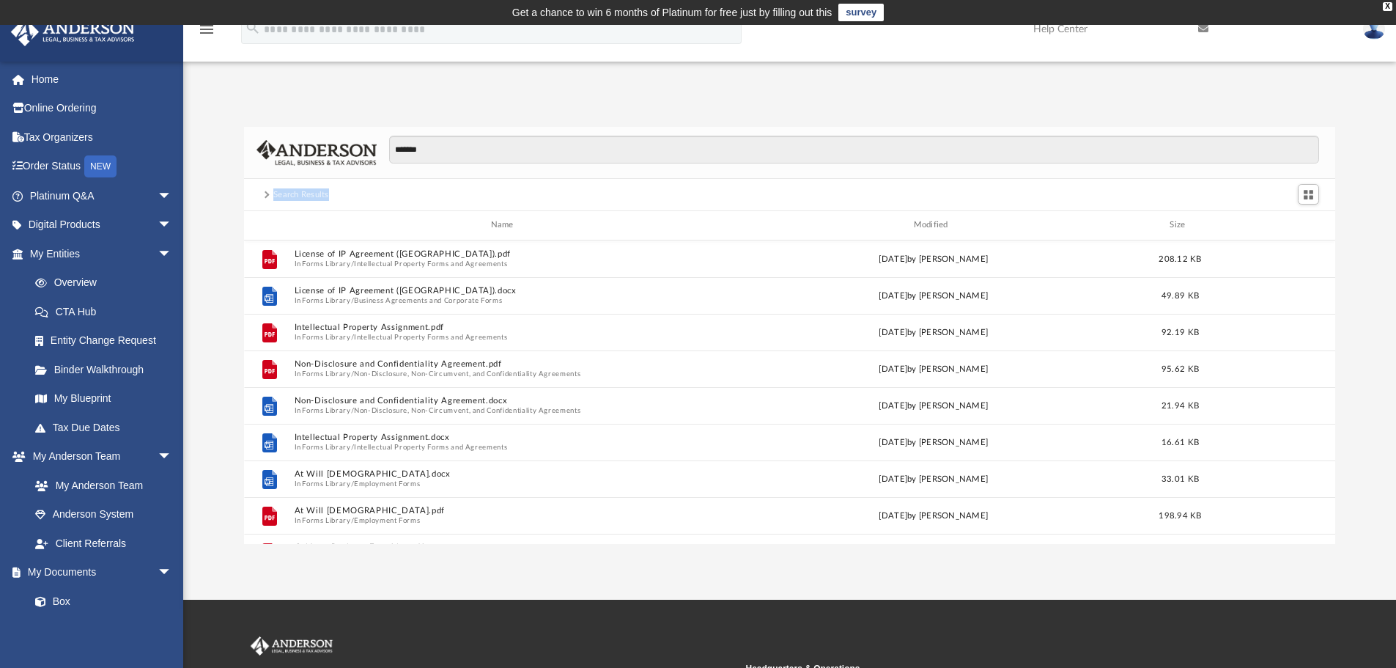
click at [304, 199] on div "Search Results" at bounding box center [301, 194] width 56 height 13
click at [303, 199] on div "Search Results" at bounding box center [301, 194] width 56 height 13
click at [555, 143] on input "*******" at bounding box center [854, 150] width 930 height 28
type input "**"
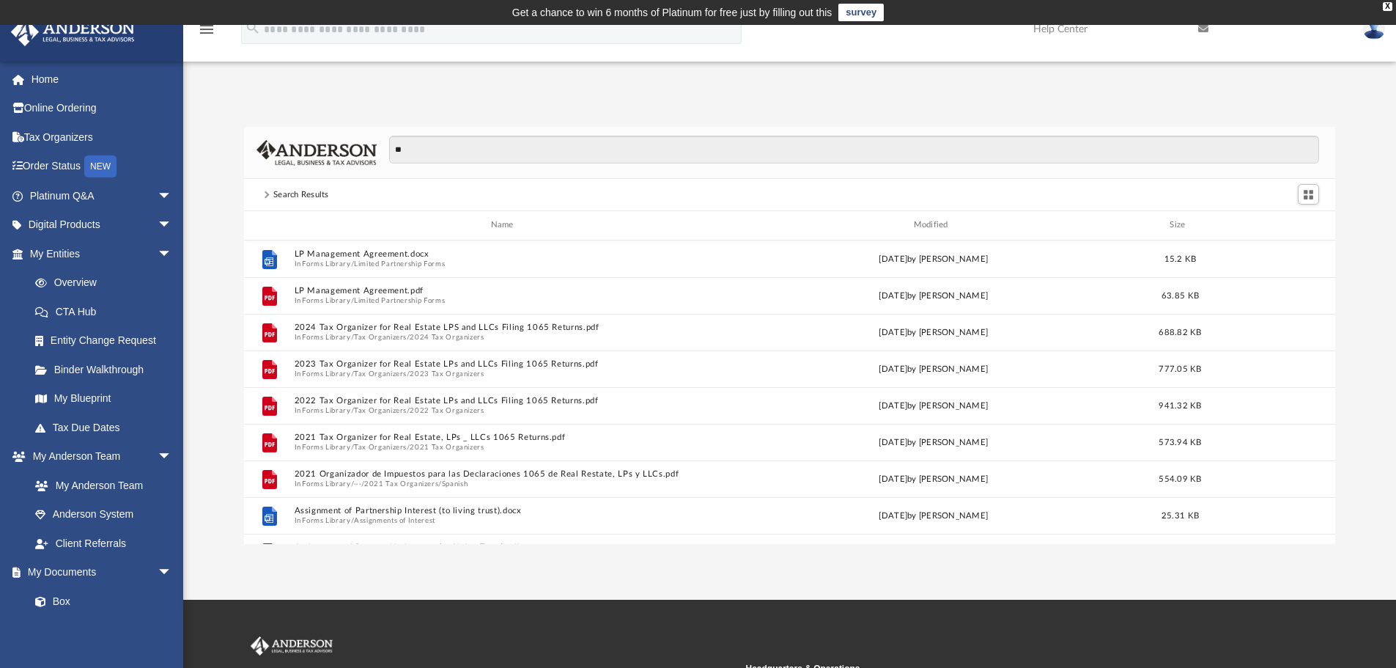
click at [304, 199] on div "Search Results" at bounding box center [301, 194] width 56 height 13
click at [268, 193] on span at bounding box center [265, 194] width 7 height 7
click at [267, 195] on span at bounding box center [265, 194] width 7 height 7
click at [138, 256] on link "My Entities arrow_drop_down" at bounding box center [102, 253] width 184 height 29
click at [163, 263] on span "arrow_drop_down" at bounding box center [172, 254] width 29 height 30
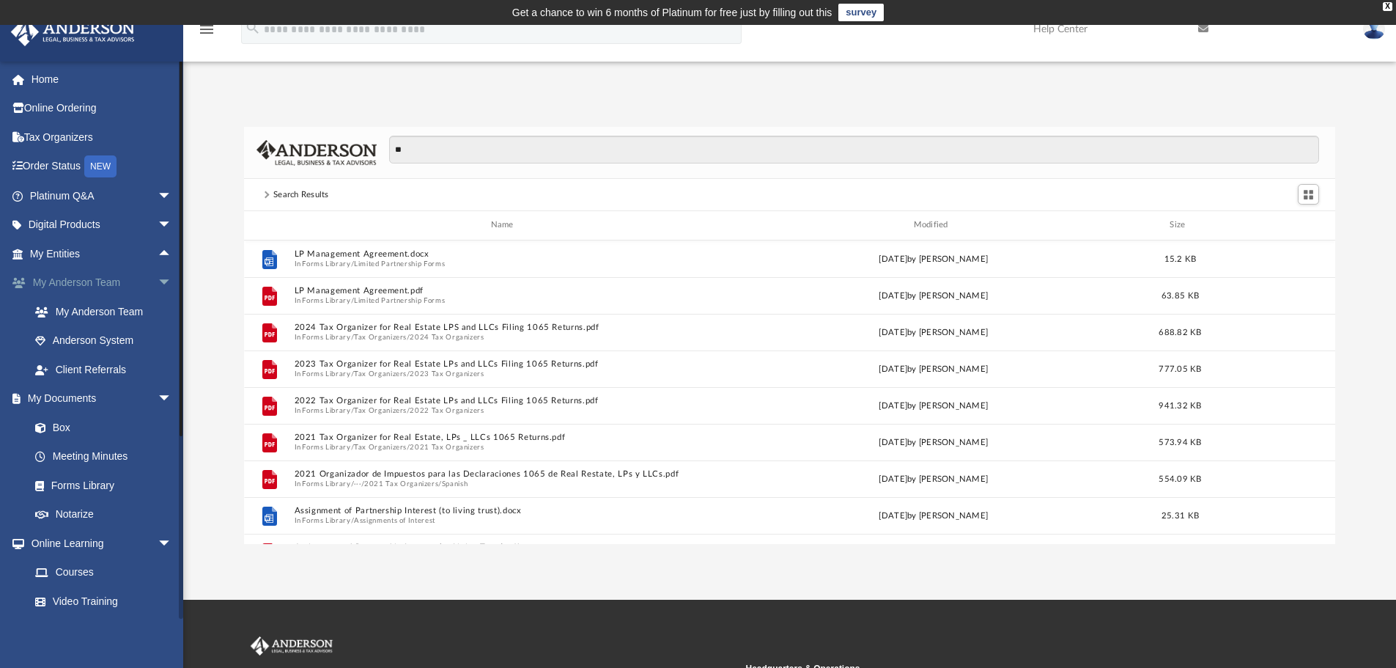
click at [163, 286] on span "arrow_drop_down" at bounding box center [172, 283] width 29 height 30
click at [158, 448] on span "arrow_drop_down" at bounding box center [172, 457] width 29 height 30
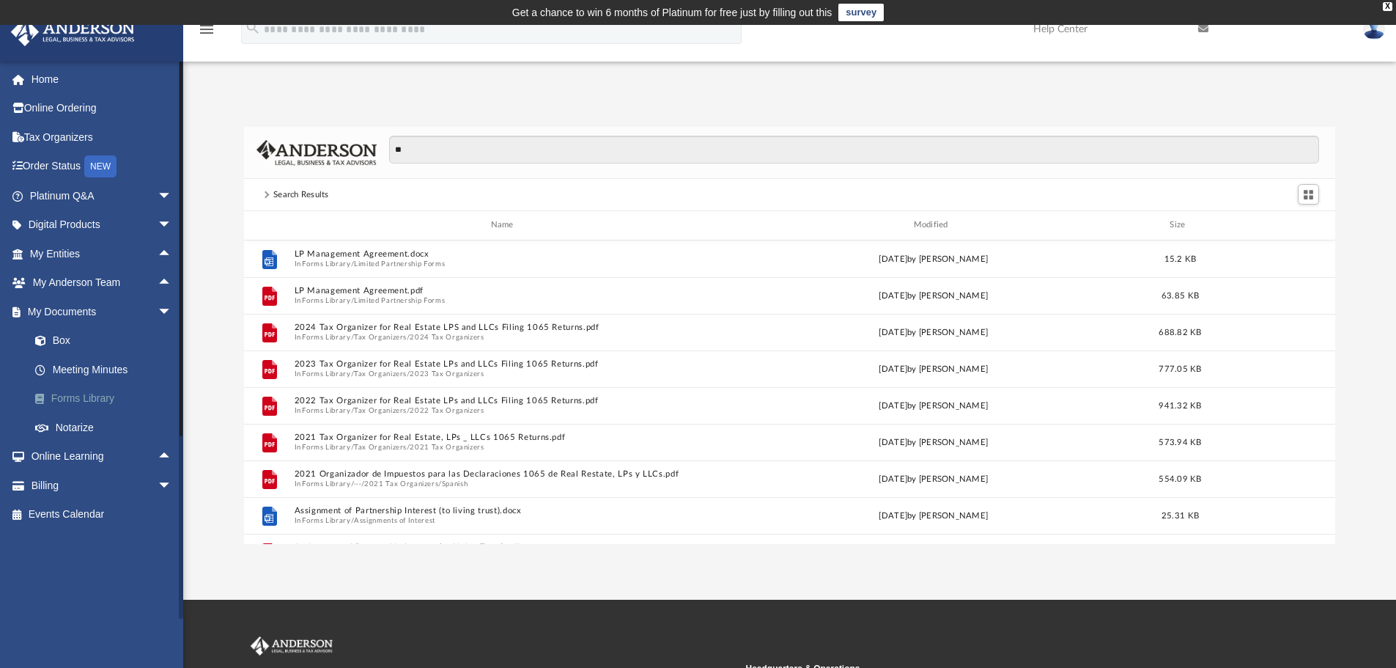
click at [87, 399] on link "Forms Library" at bounding box center [108, 398] width 174 height 29
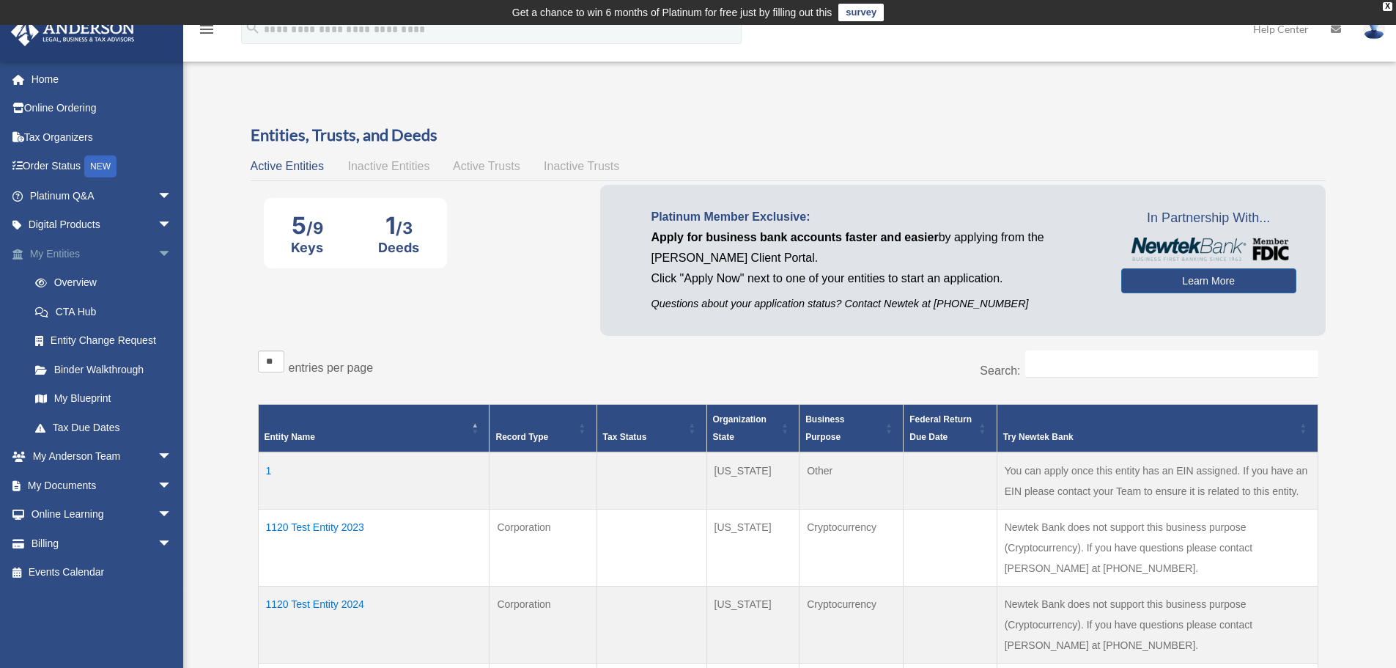
click at [159, 256] on span "arrow_drop_down" at bounding box center [172, 254] width 29 height 30
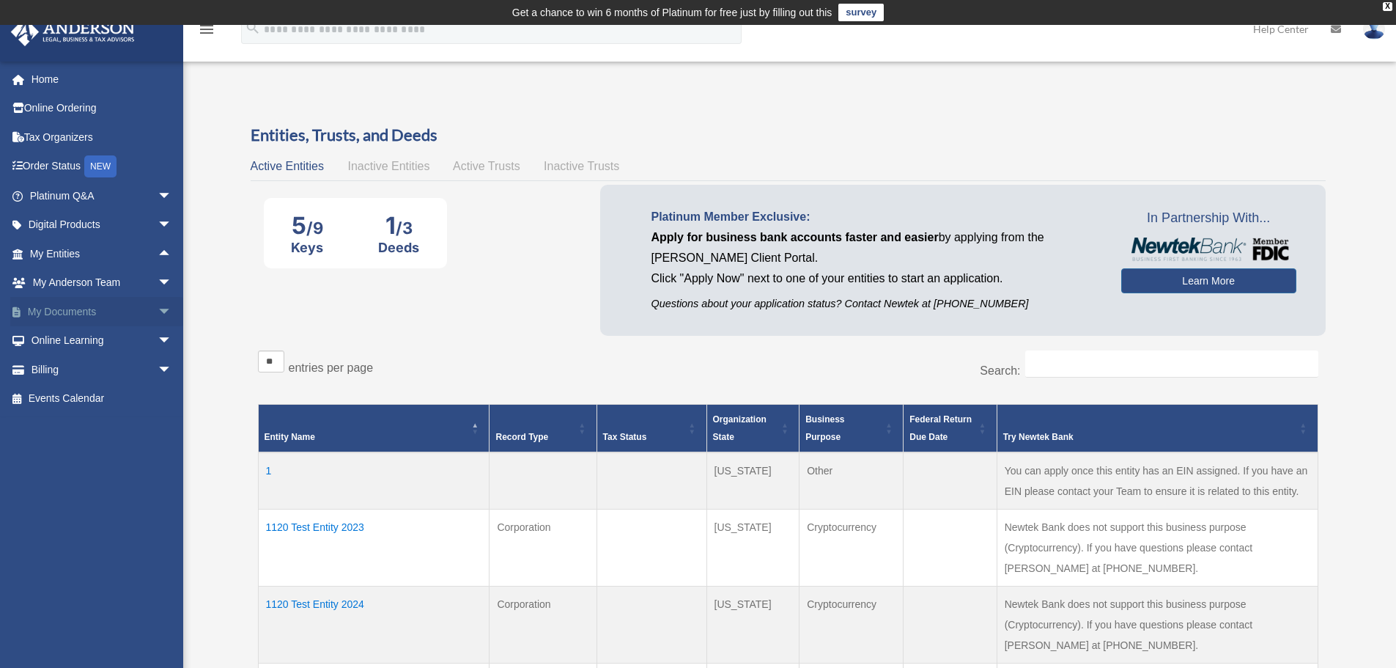
click at [160, 307] on span "arrow_drop_down" at bounding box center [172, 312] width 29 height 30
click at [81, 394] on link "Forms Library" at bounding box center [108, 398] width 174 height 29
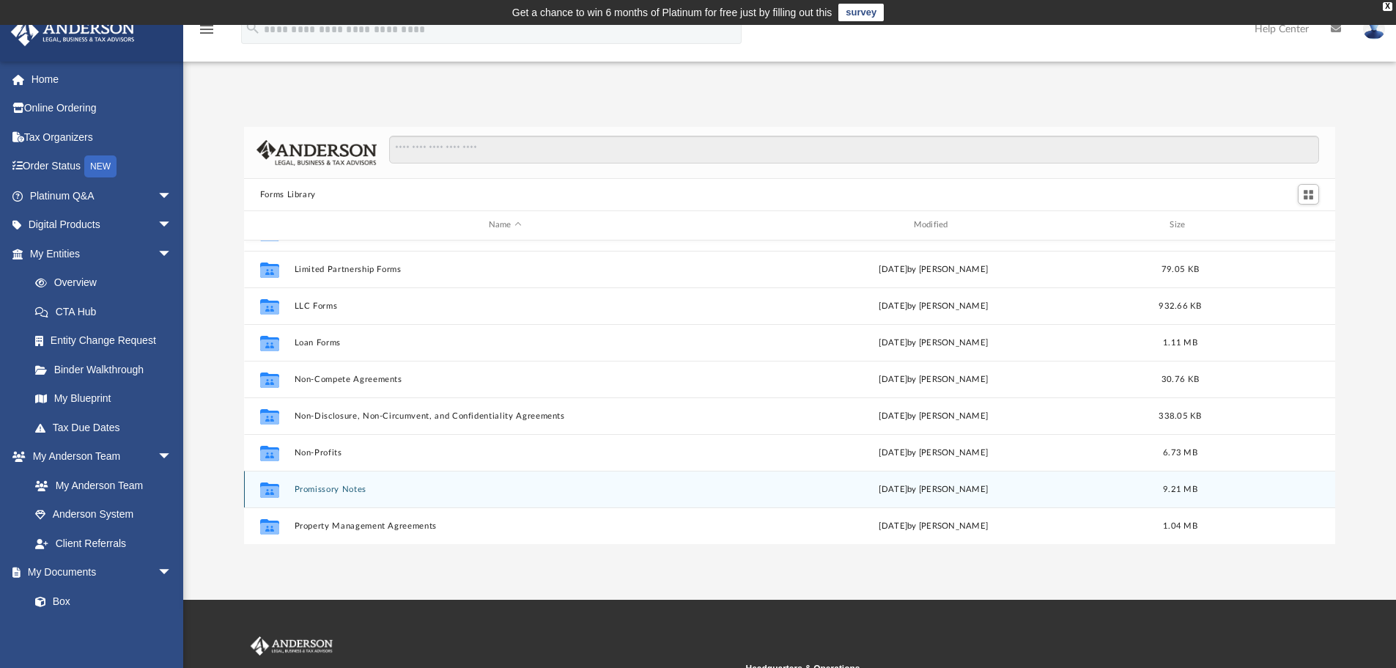
scroll to position [576, 0]
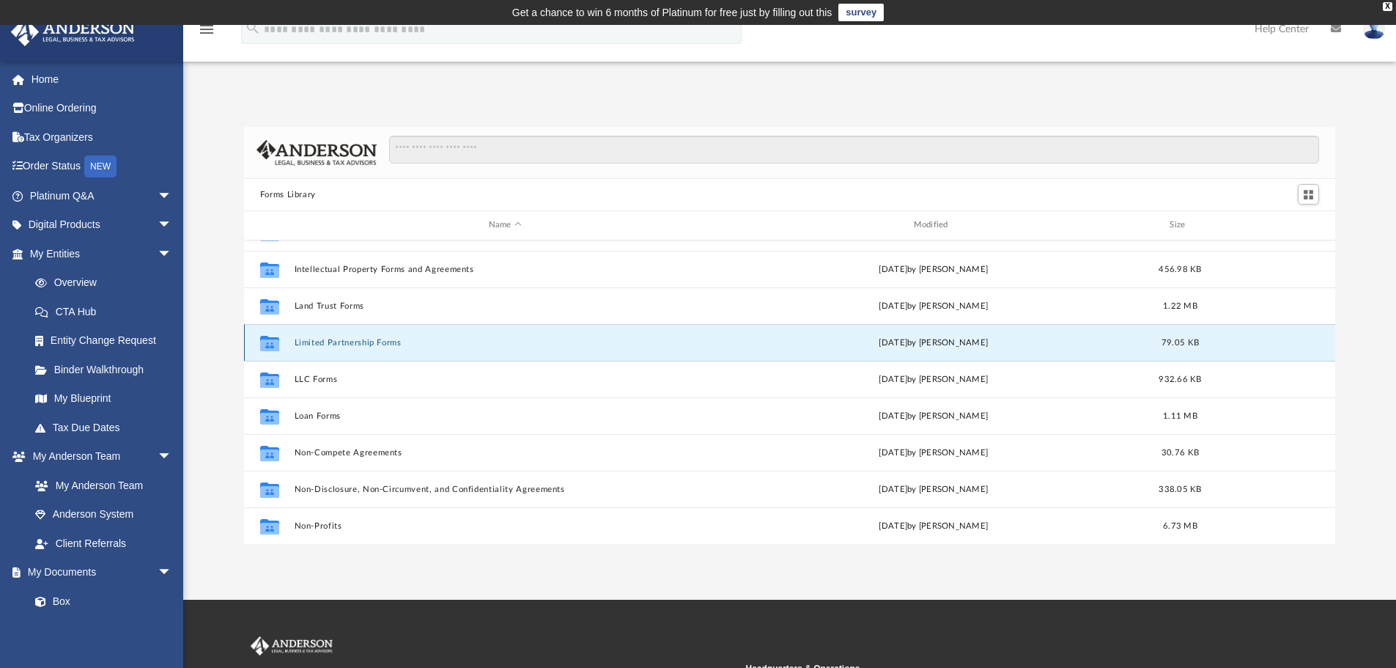
click at [331, 341] on button "Limited Partnership Forms" at bounding box center [505, 343] width 422 height 10
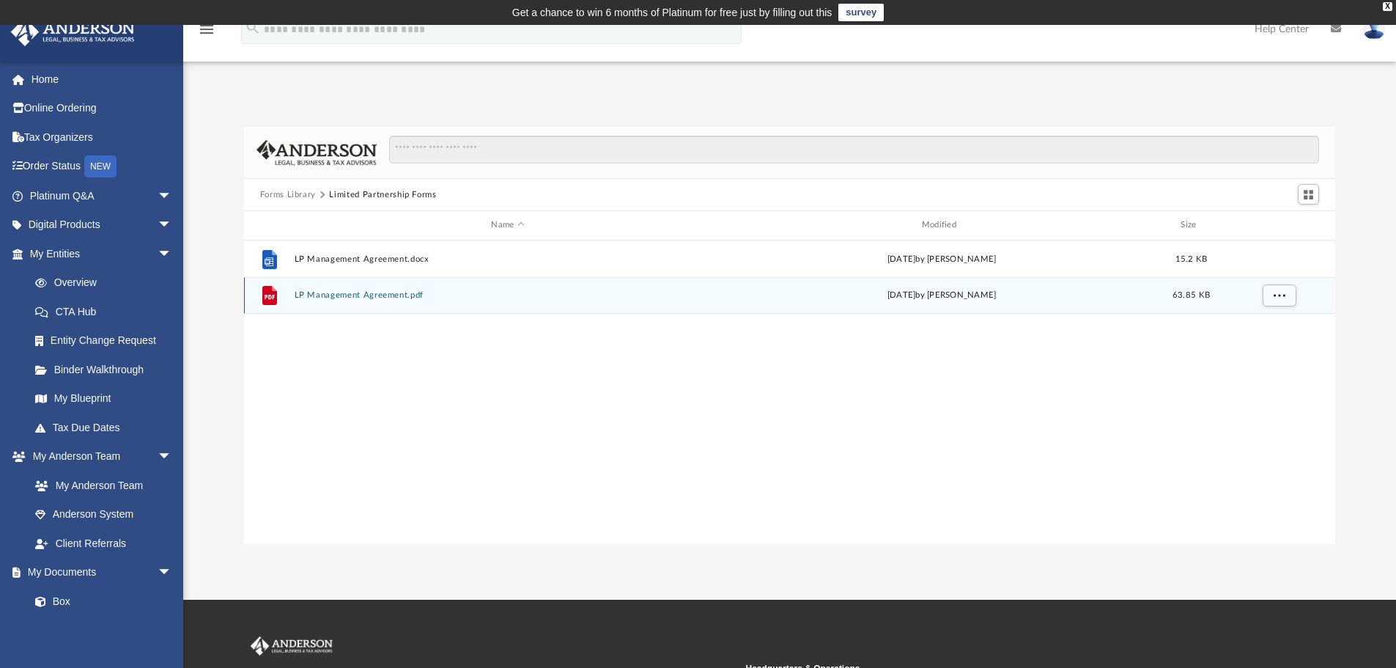
click at [344, 293] on button "LP Management Agreement.pdf" at bounding box center [507, 295] width 427 height 10
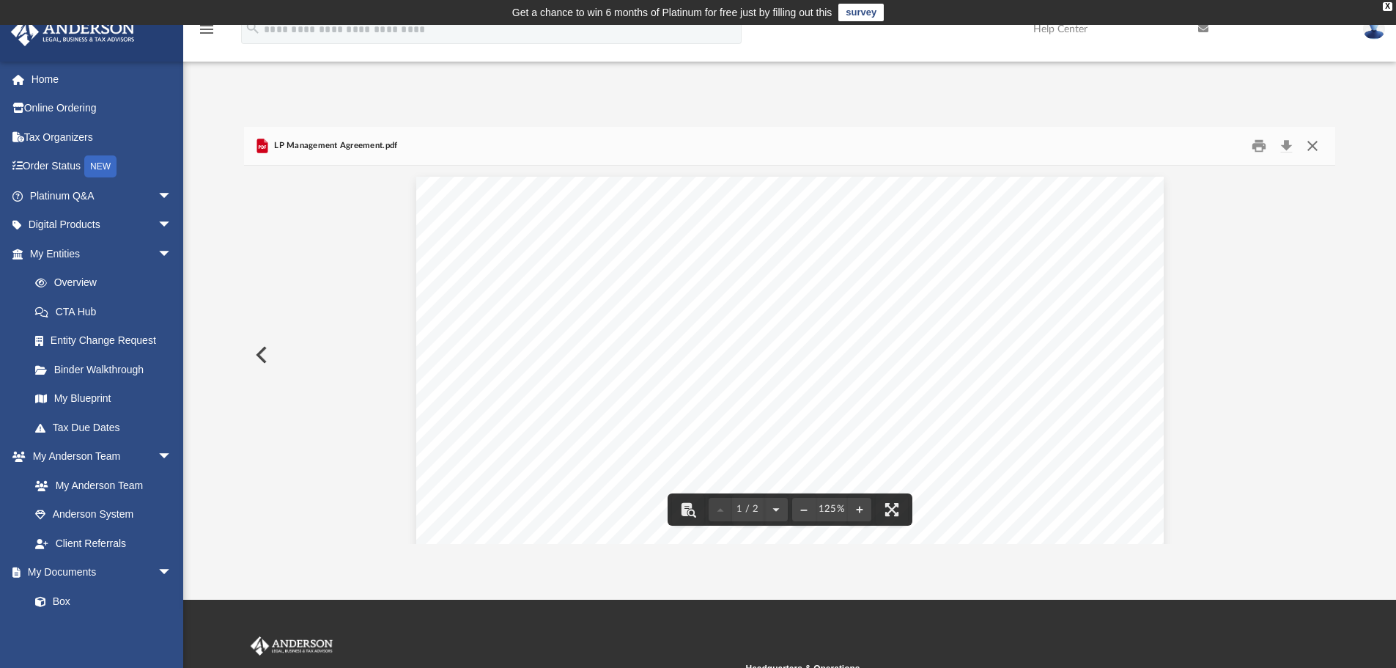
click at [1317, 146] on button "Close" at bounding box center [1312, 146] width 26 height 23
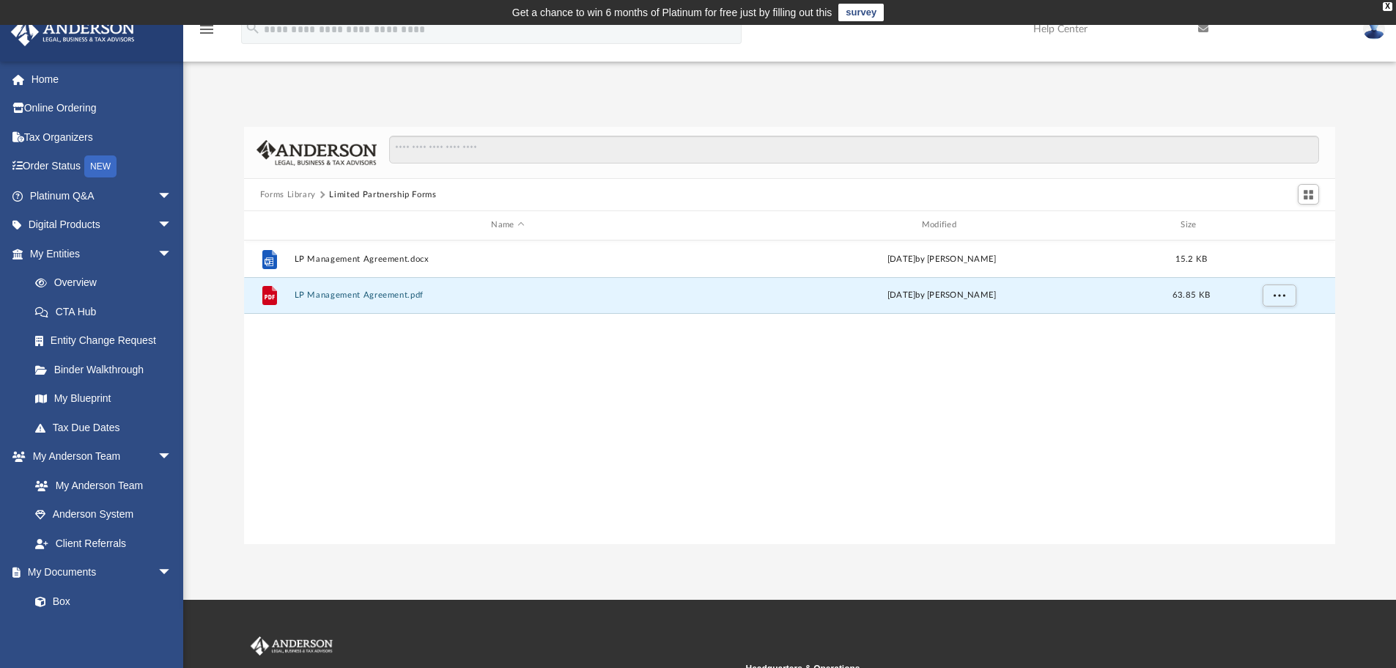
click at [304, 192] on button "Forms Library" at bounding box center [288, 194] width 56 height 13
